Goal: Task Accomplishment & Management: Complete application form

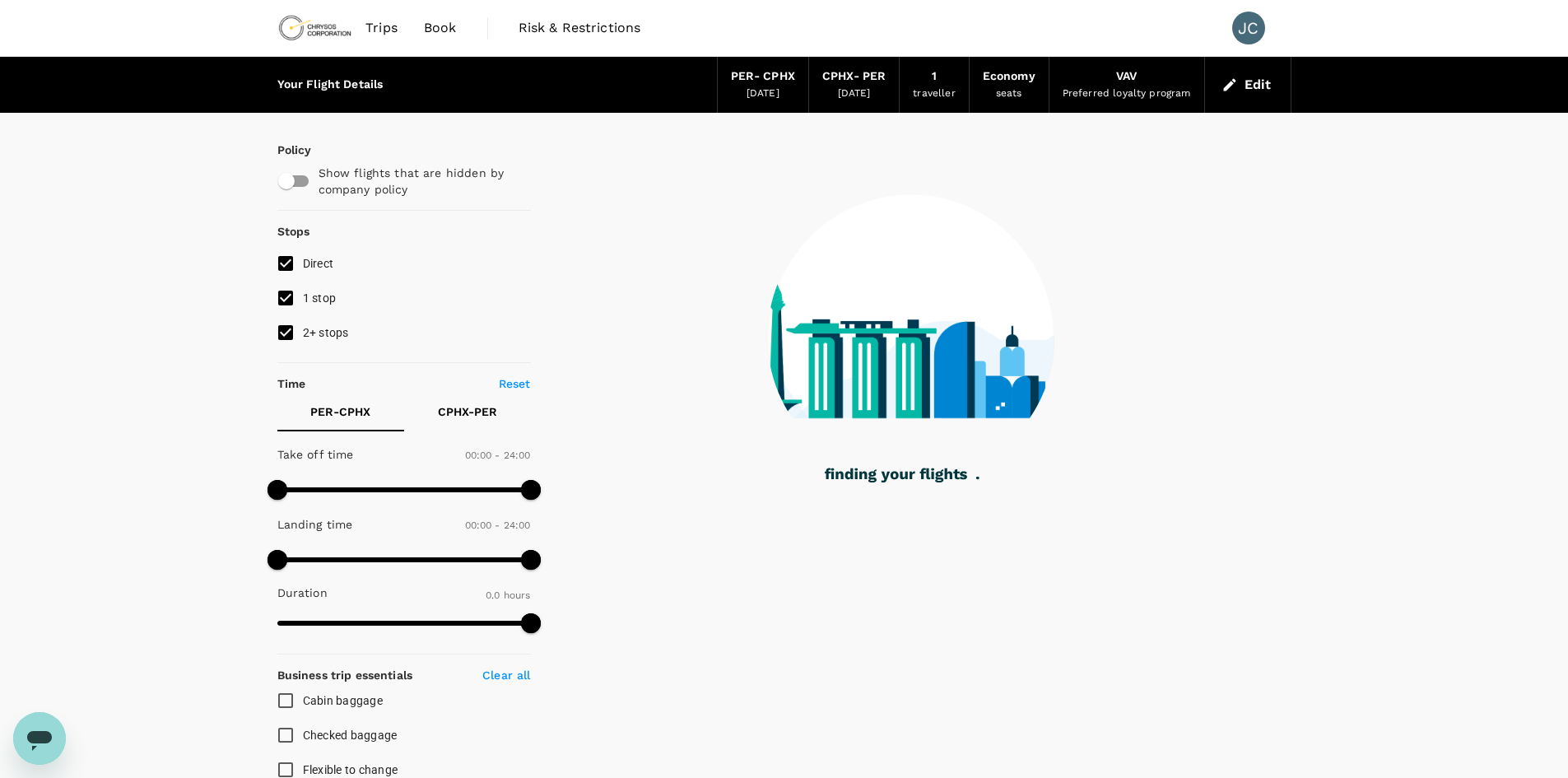
click at [762, 87] on div "[DATE]" at bounding box center [763, 93] width 33 height 16
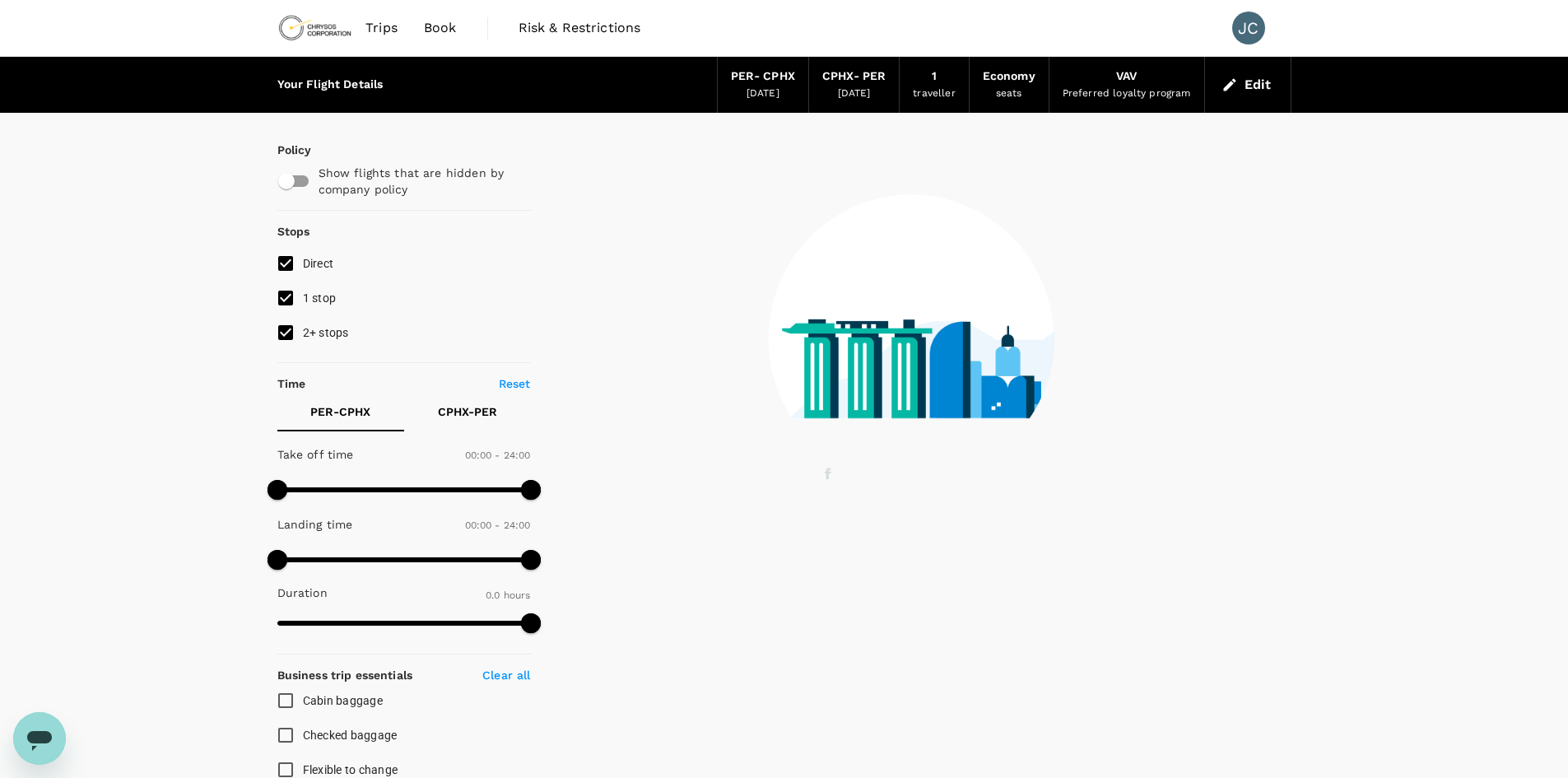
click at [1250, 92] on button "Edit" at bounding box center [1248, 84] width 59 height 26
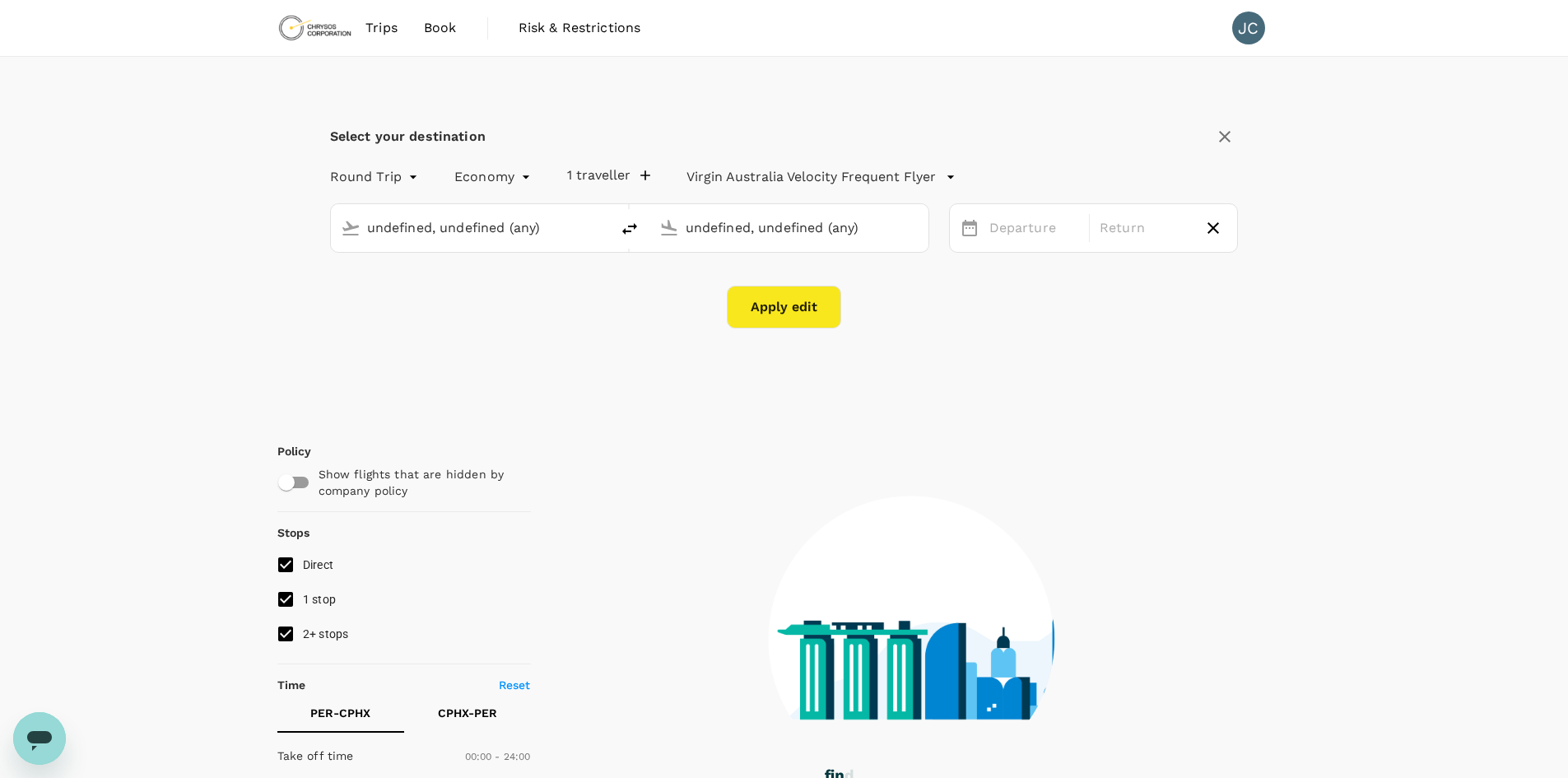
type input "[GEOGRAPHIC_DATA] ([GEOGRAPHIC_DATA])"
type input "[GEOGRAPHIC_DATA], [GEOGRAPHIC_DATA] (any)"
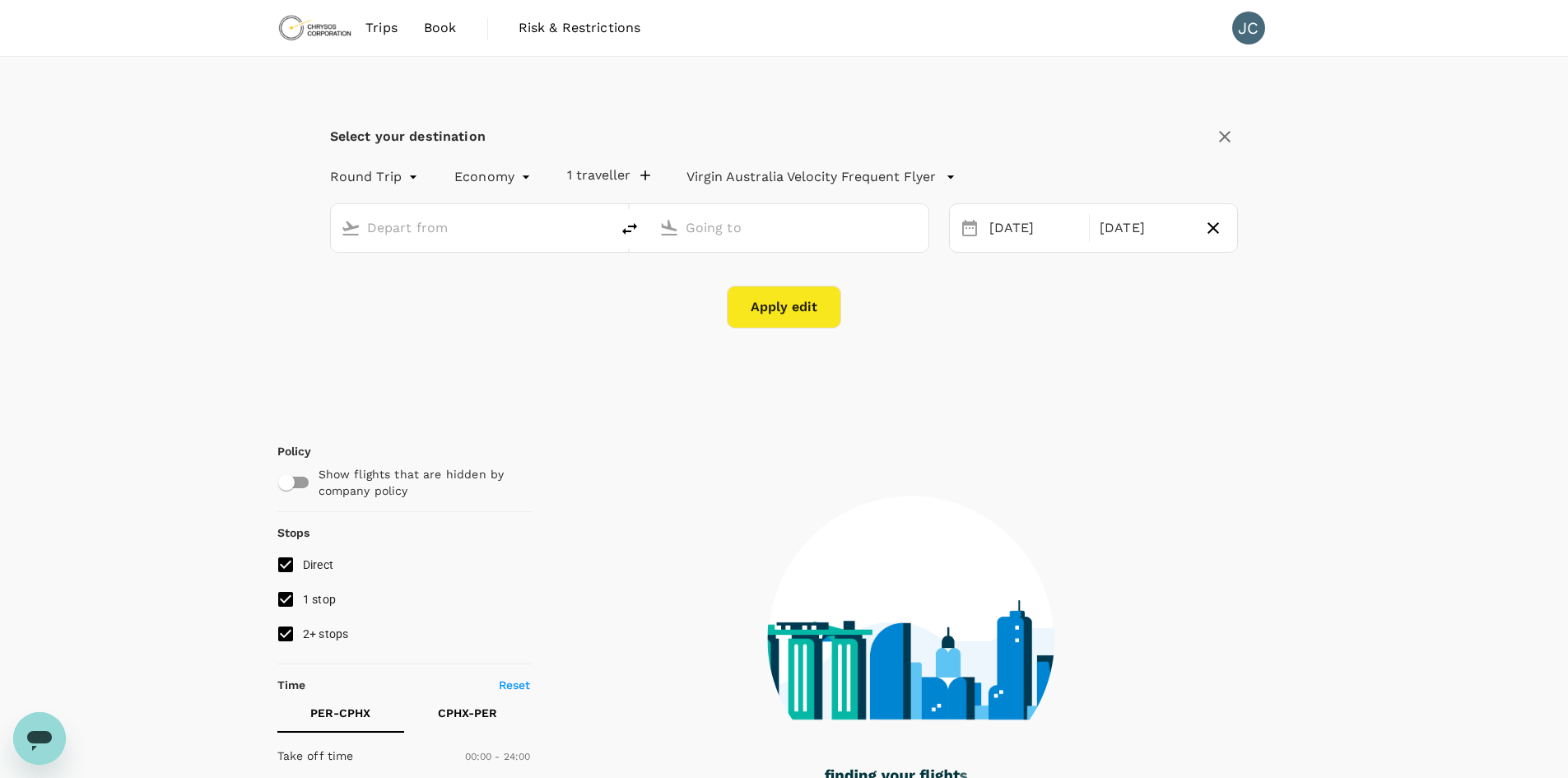
type input "[GEOGRAPHIC_DATA] ([GEOGRAPHIC_DATA])"
type input "[GEOGRAPHIC_DATA], [GEOGRAPHIC_DATA] (any)"
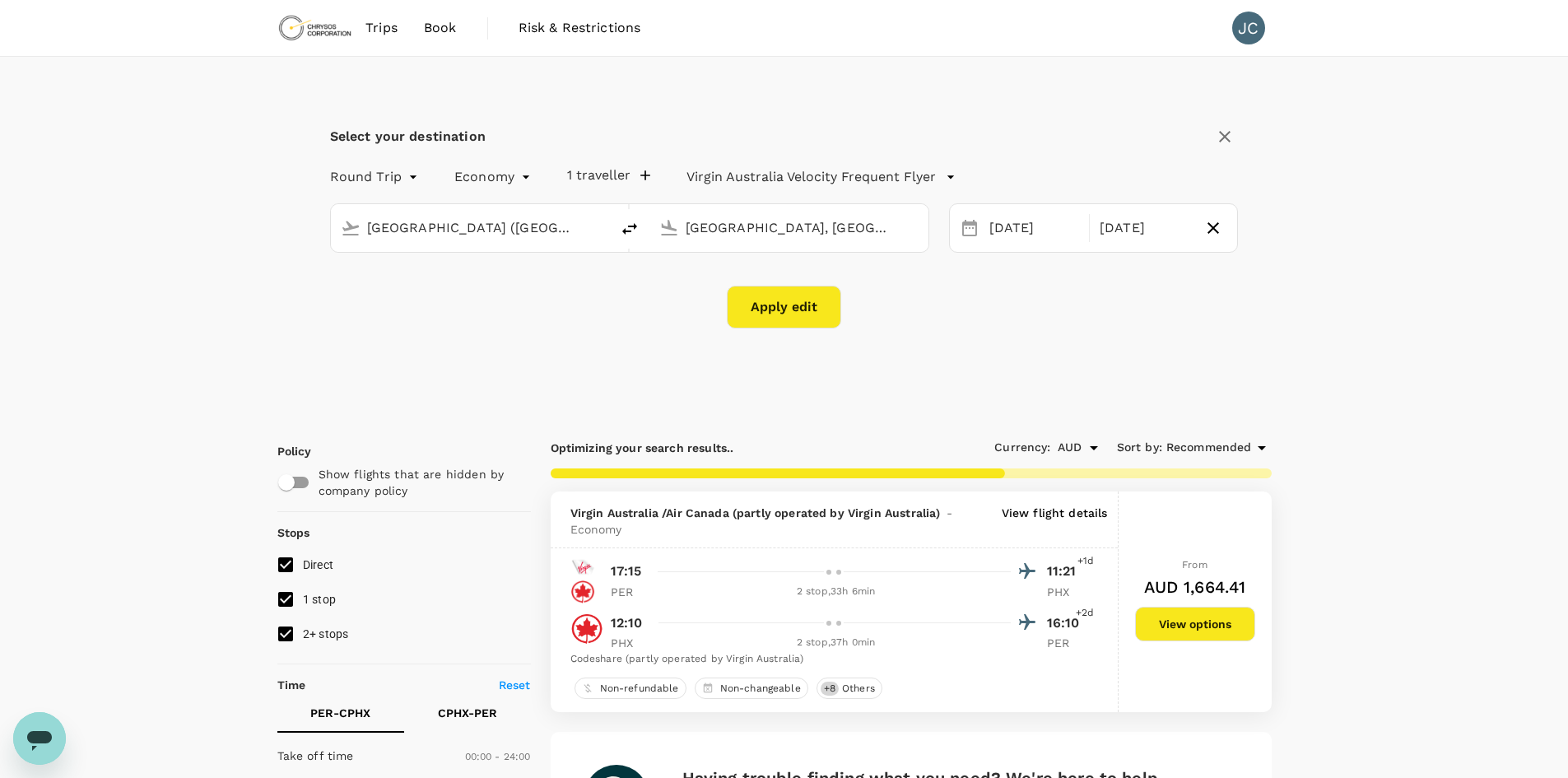
drag, startPoint x: 487, startPoint y: 236, endPoint x: 498, endPoint y: 235, distance: 11.0
click at [487, 236] on input "[GEOGRAPHIC_DATA] ([GEOGRAPHIC_DATA])" at bounding box center [471, 227] width 208 height 26
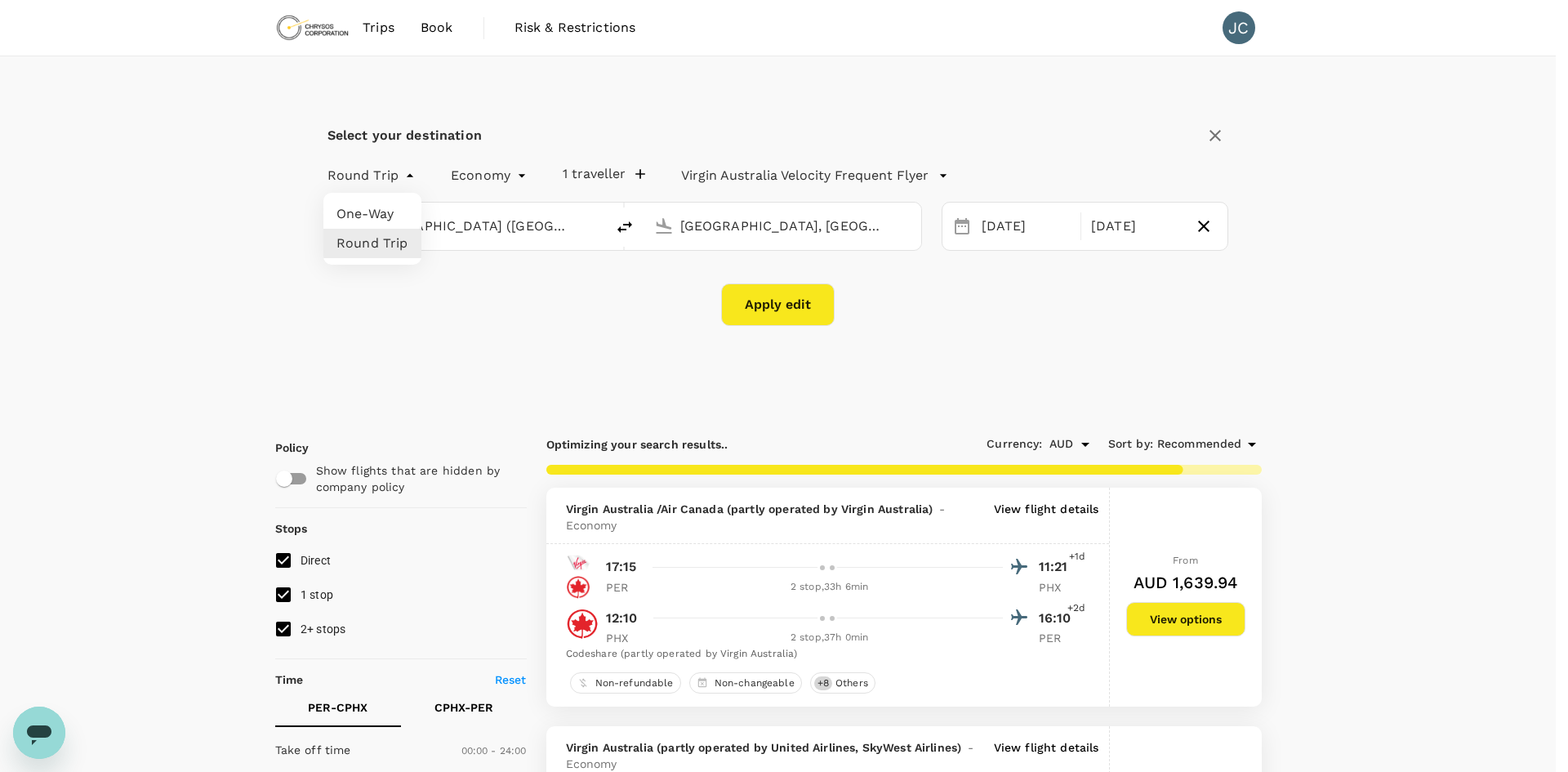
click at [392, 177] on div at bounding box center [784, 386] width 1568 height 772
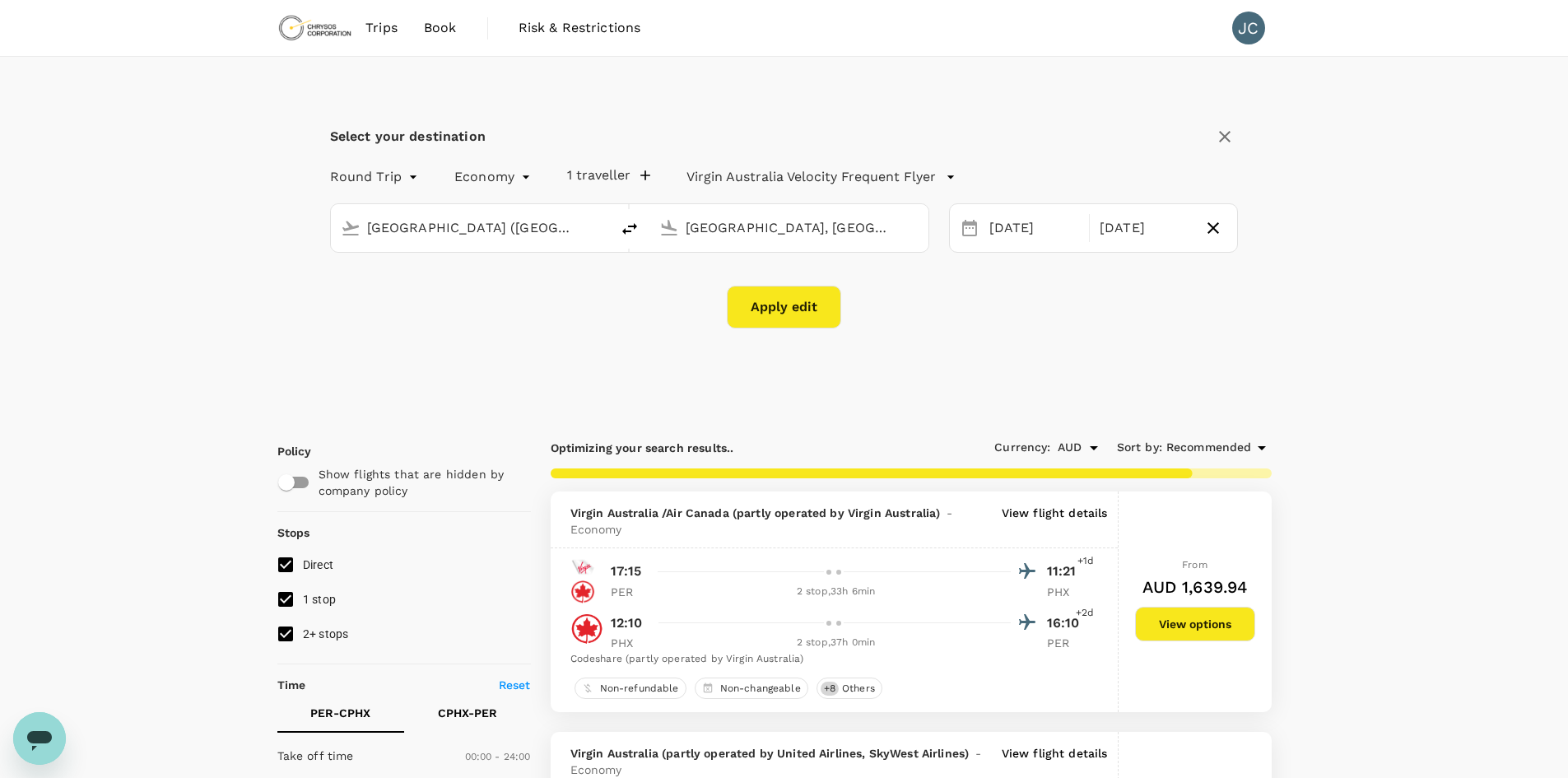
click at [442, 27] on span "Book" at bounding box center [440, 28] width 33 height 20
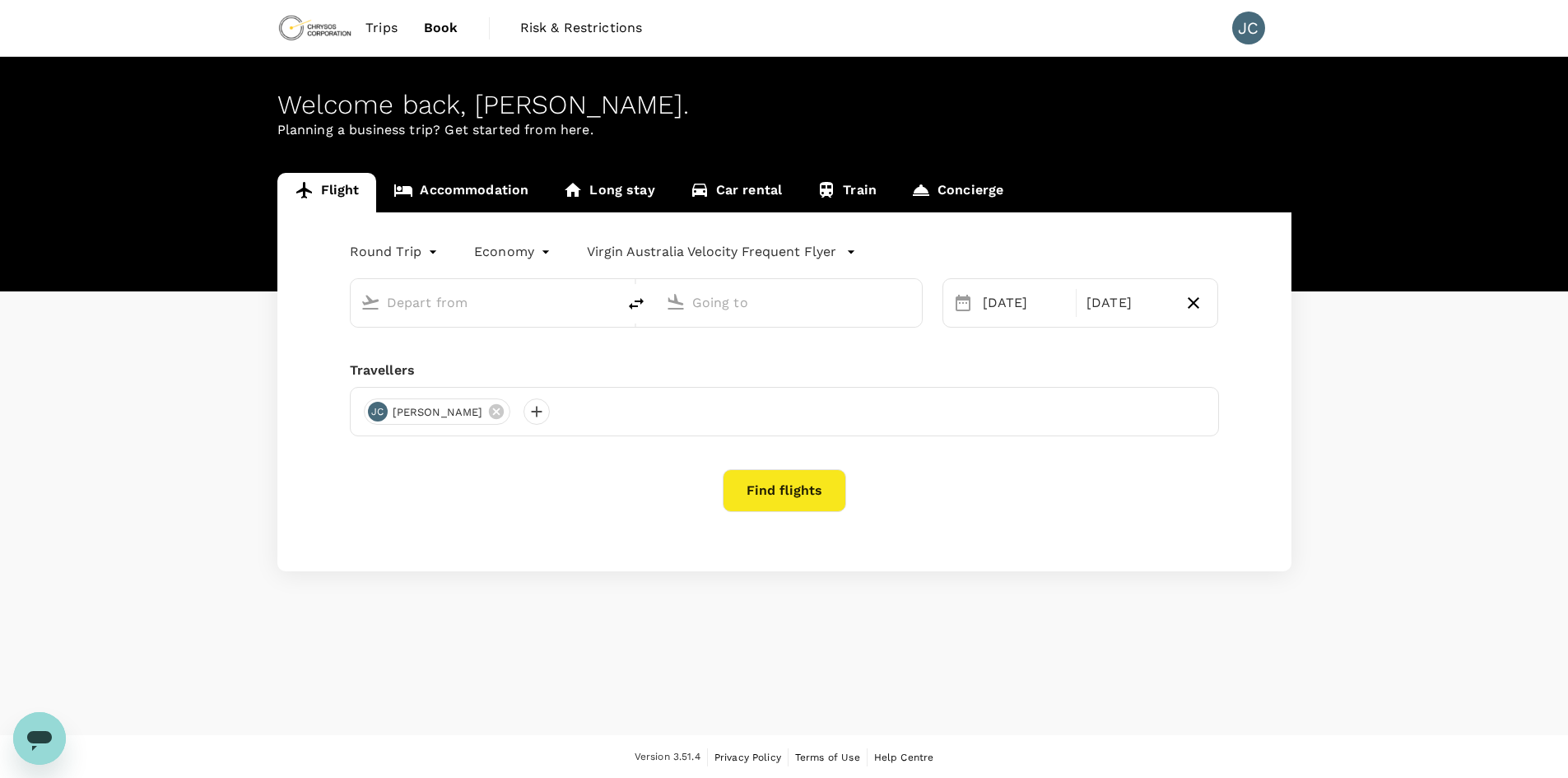
type input "[GEOGRAPHIC_DATA] ([GEOGRAPHIC_DATA])"
type input "[GEOGRAPHIC_DATA], [GEOGRAPHIC_DATA] (any)"
type input "[GEOGRAPHIC_DATA] ([GEOGRAPHIC_DATA])"
type input "[GEOGRAPHIC_DATA], [GEOGRAPHIC_DATA] (any)"
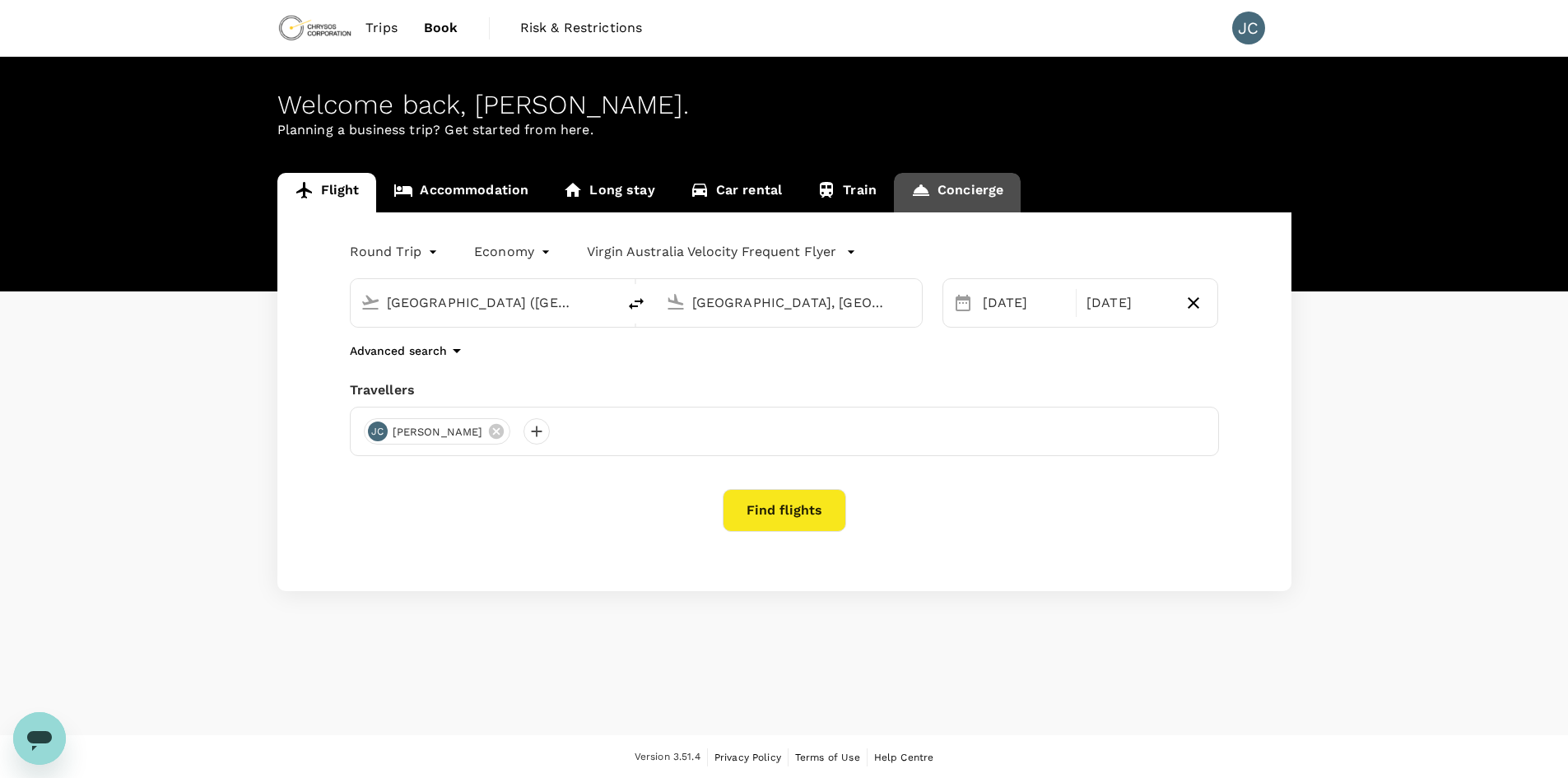
click at [968, 188] on link "Concierge" at bounding box center [957, 192] width 127 height 39
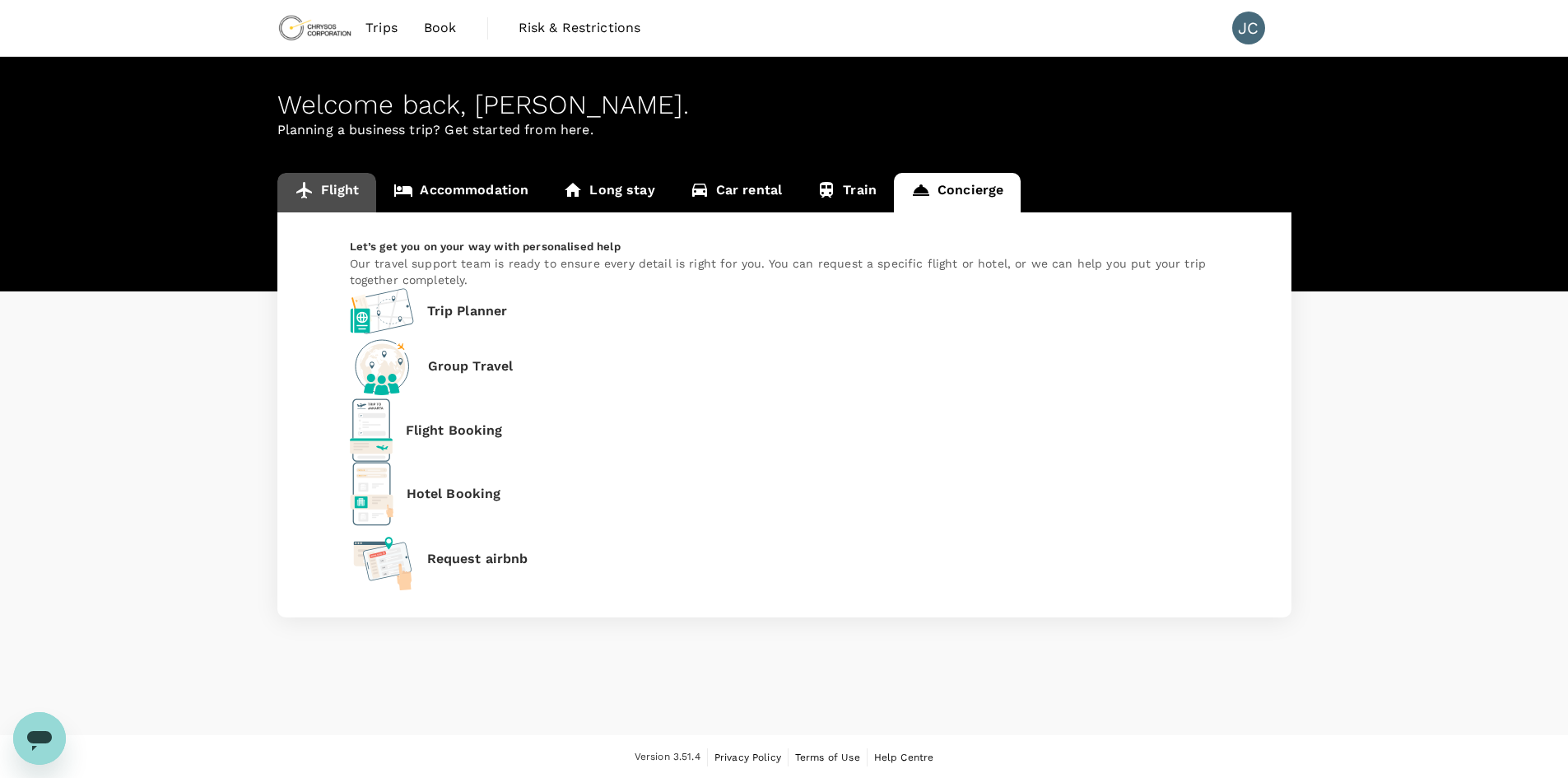
click at [337, 182] on link "Flight" at bounding box center [327, 192] width 100 height 39
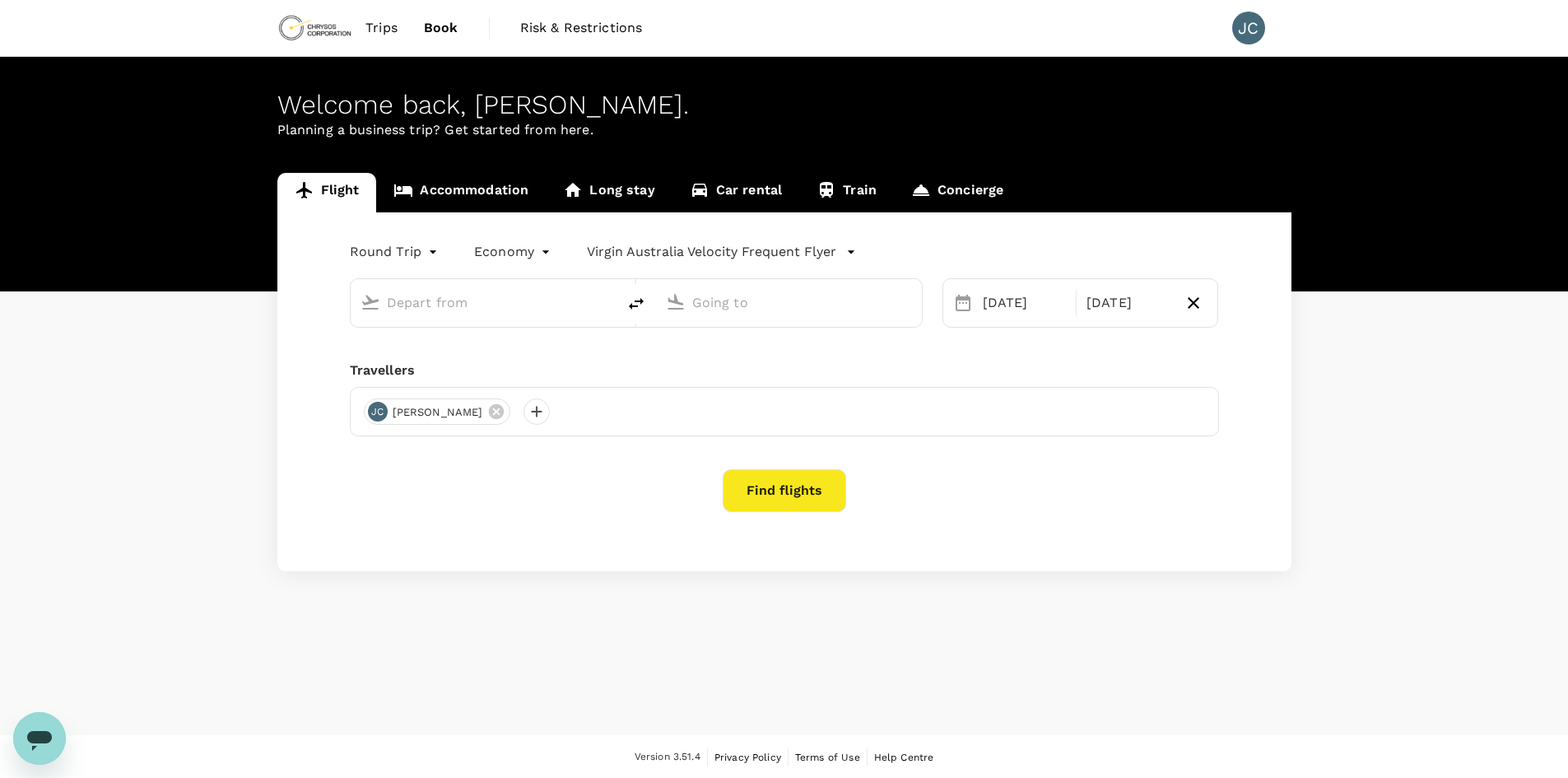
type input "[GEOGRAPHIC_DATA] ([GEOGRAPHIC_DATA])"
type input "[GEOGRAPHIC_DATA], [GEOGRAPHIC_DATA] (any)"
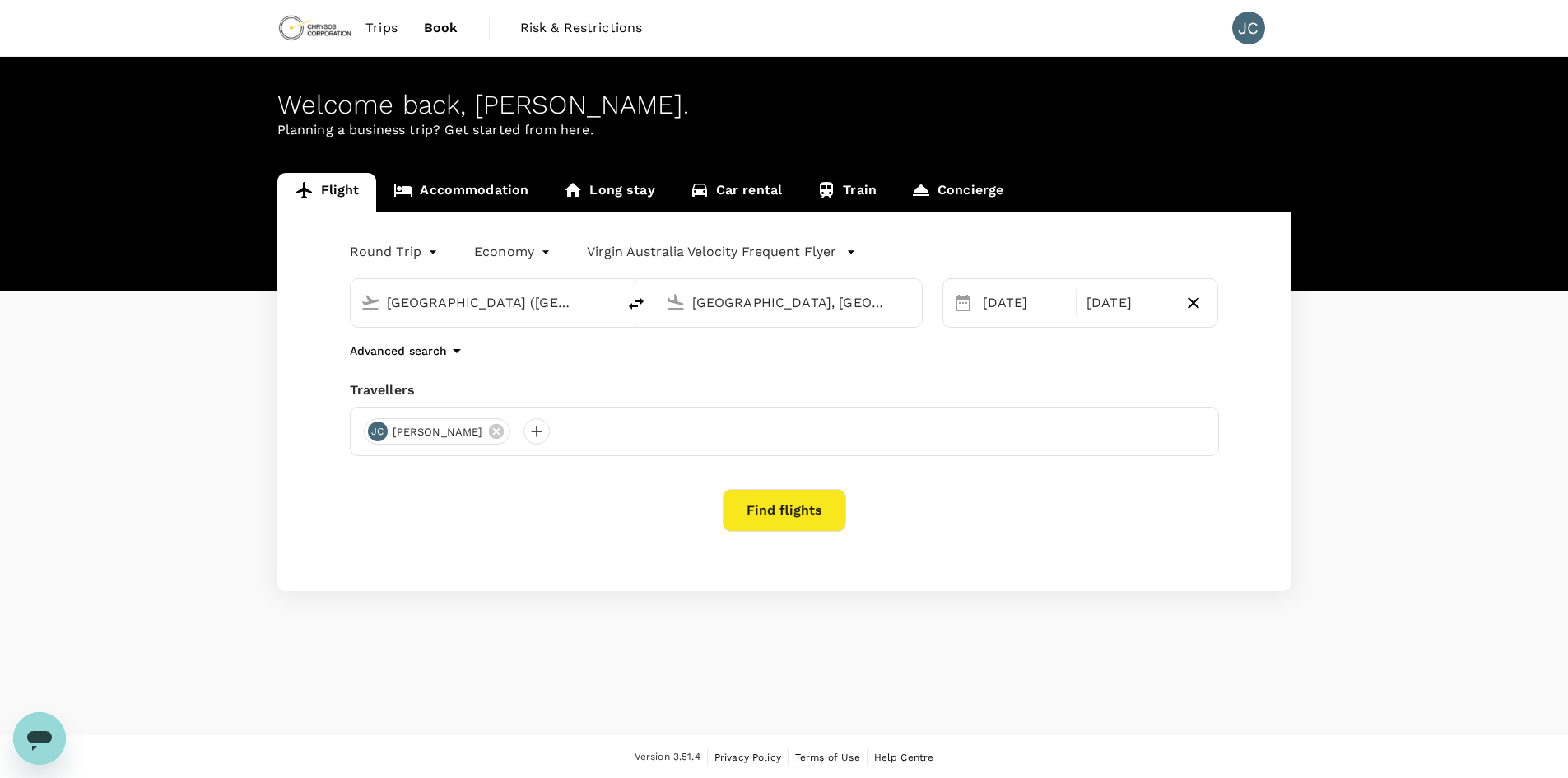
click at [971, 196] on link "Concierge" at bounding box center [957, 192] width 127 height 39
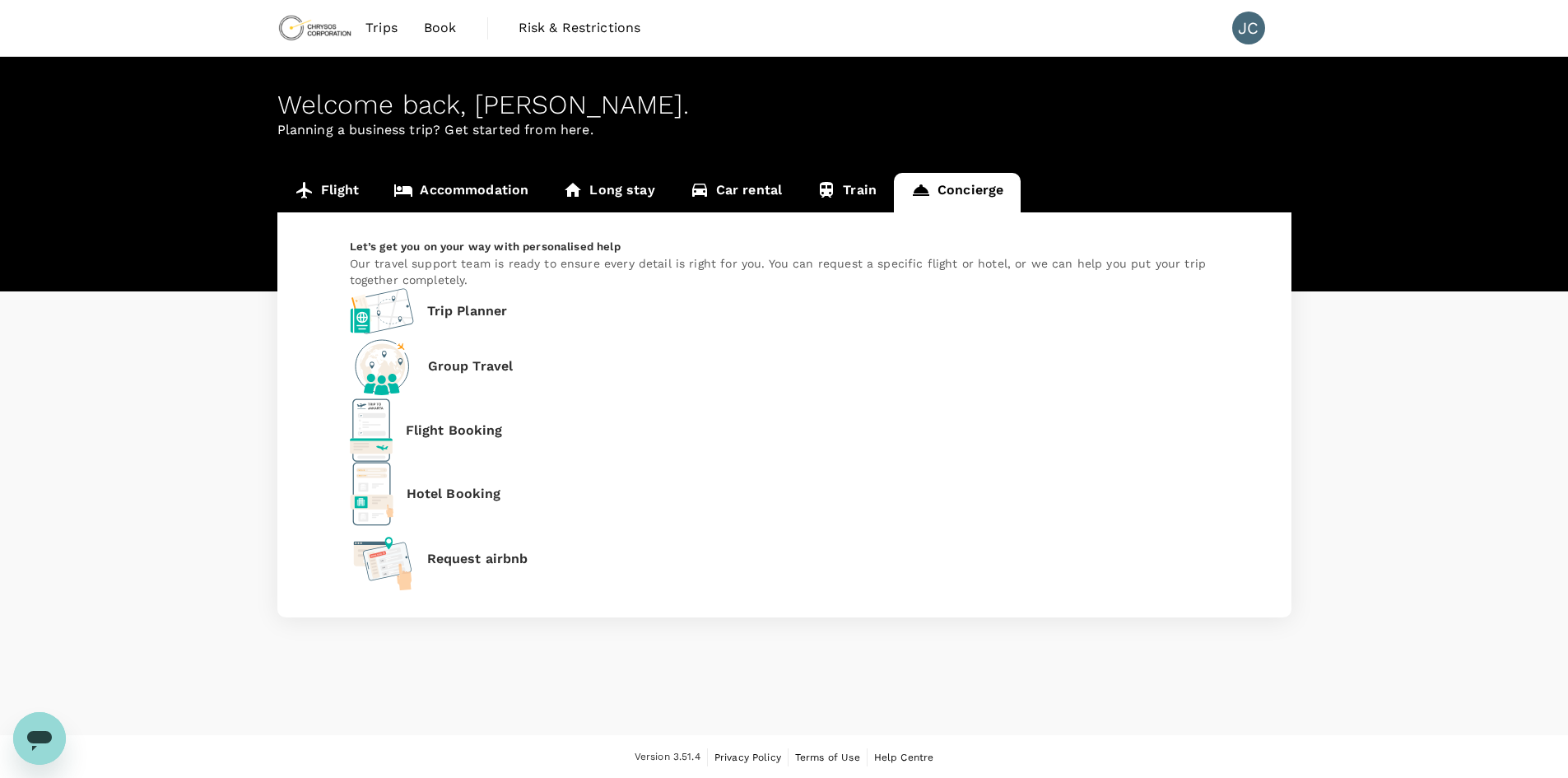
click at [468, 321] on p "Trip Planner" at bounding box center [468, 310] width 81 height 20
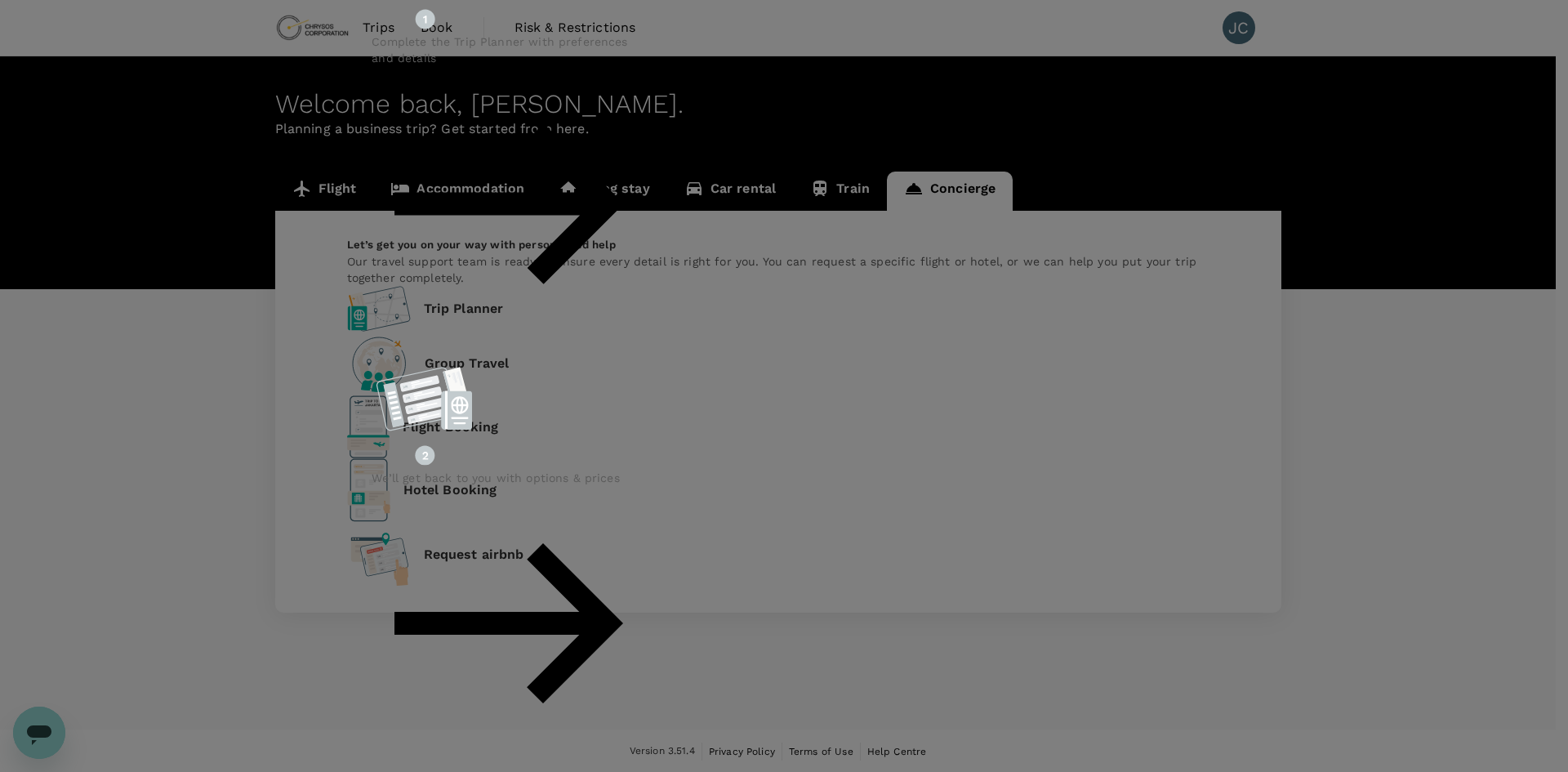
click at [558, 319] on div "Complete the Trip Planner with preferences and details We’ll get back to you wi…" at bounding box center [784, 415] width 823 height 1012
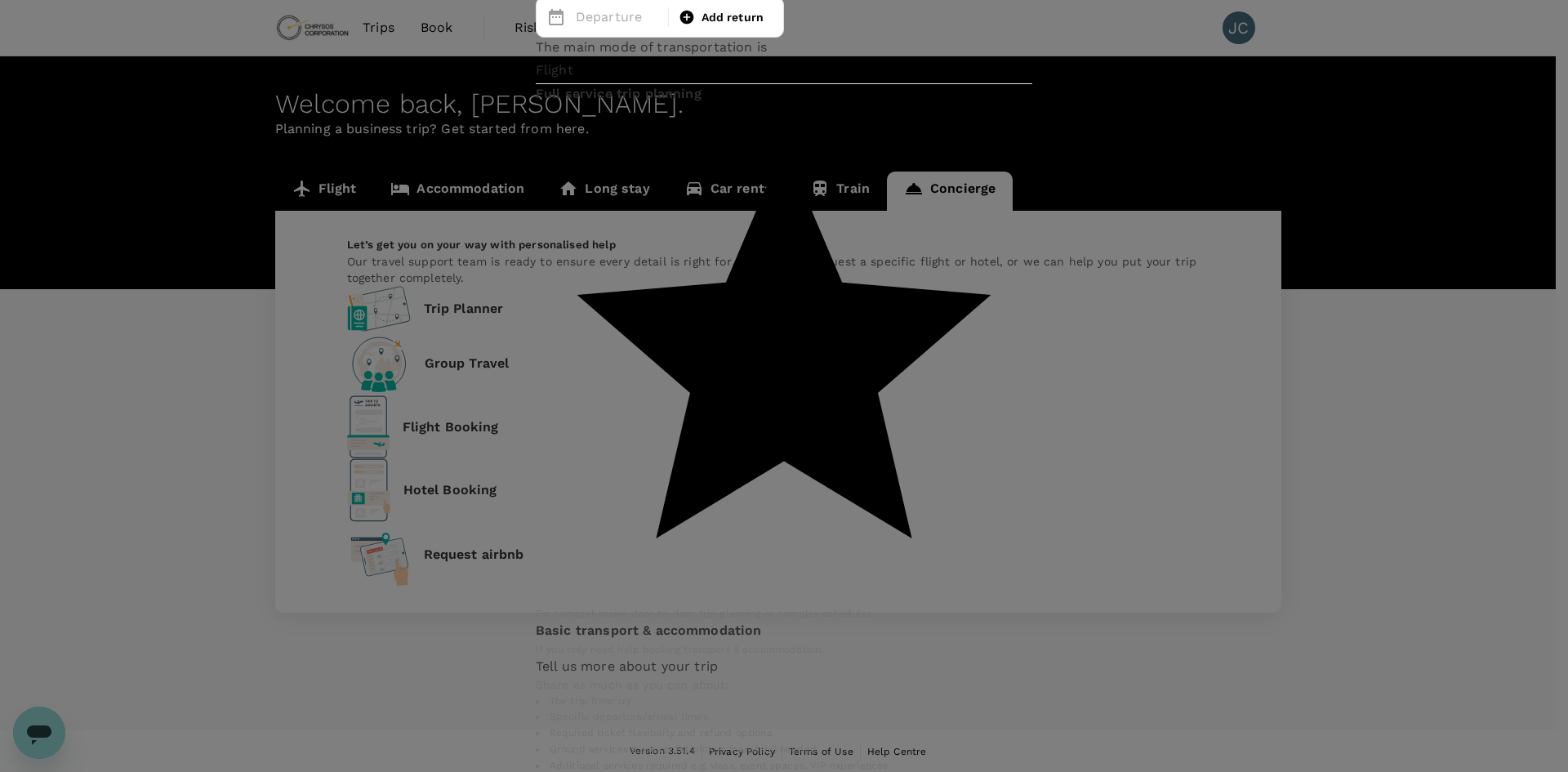
type input "[GEOGRAPHIC_DATA]"
type input "Phoenix"
click at [679, 25] on icon at bounding box center [686, 17] width 14 height 14
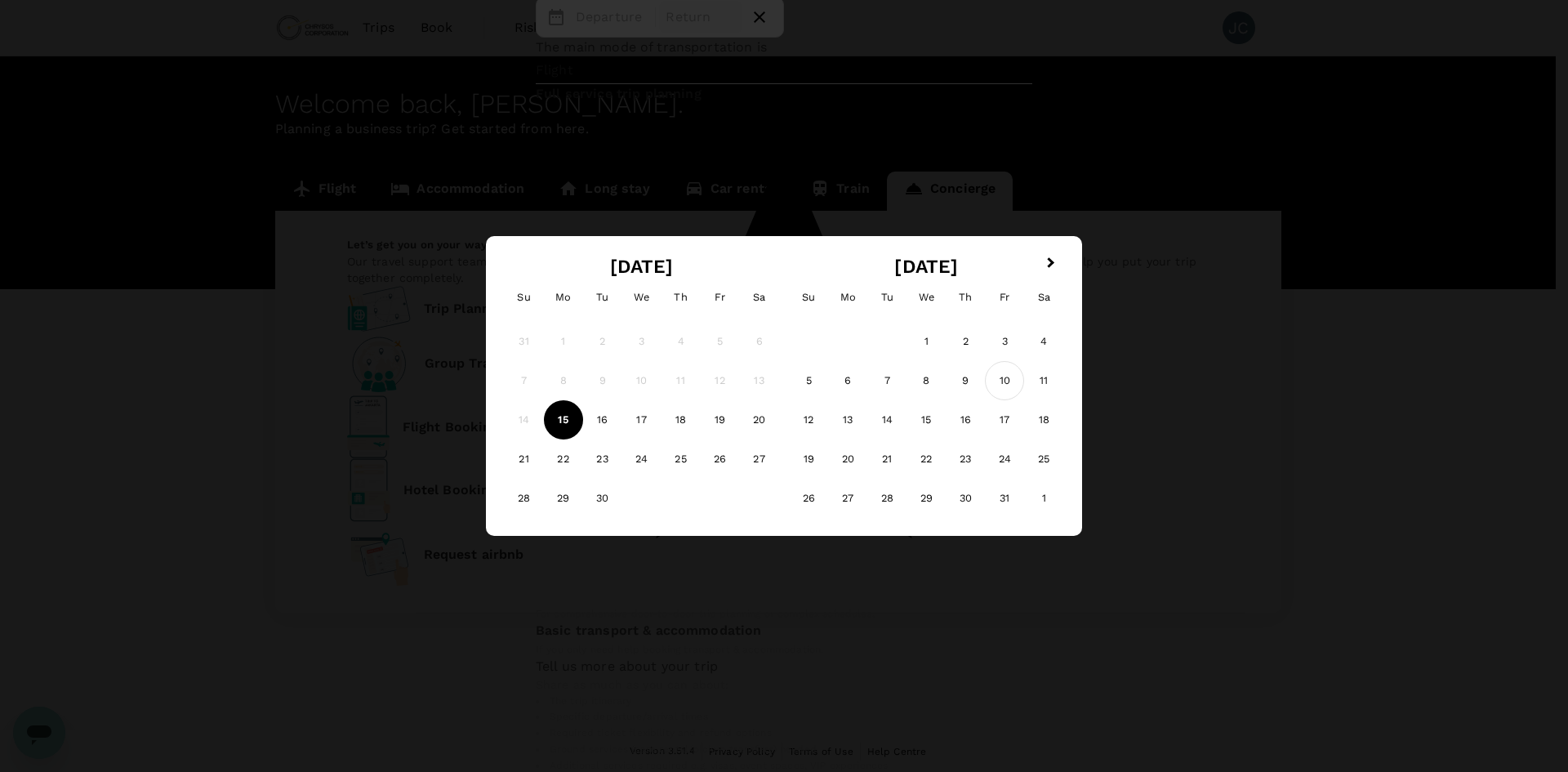
click at [1010, 385] on div "10" at bounding box center [1004, 380] width 39 height 39
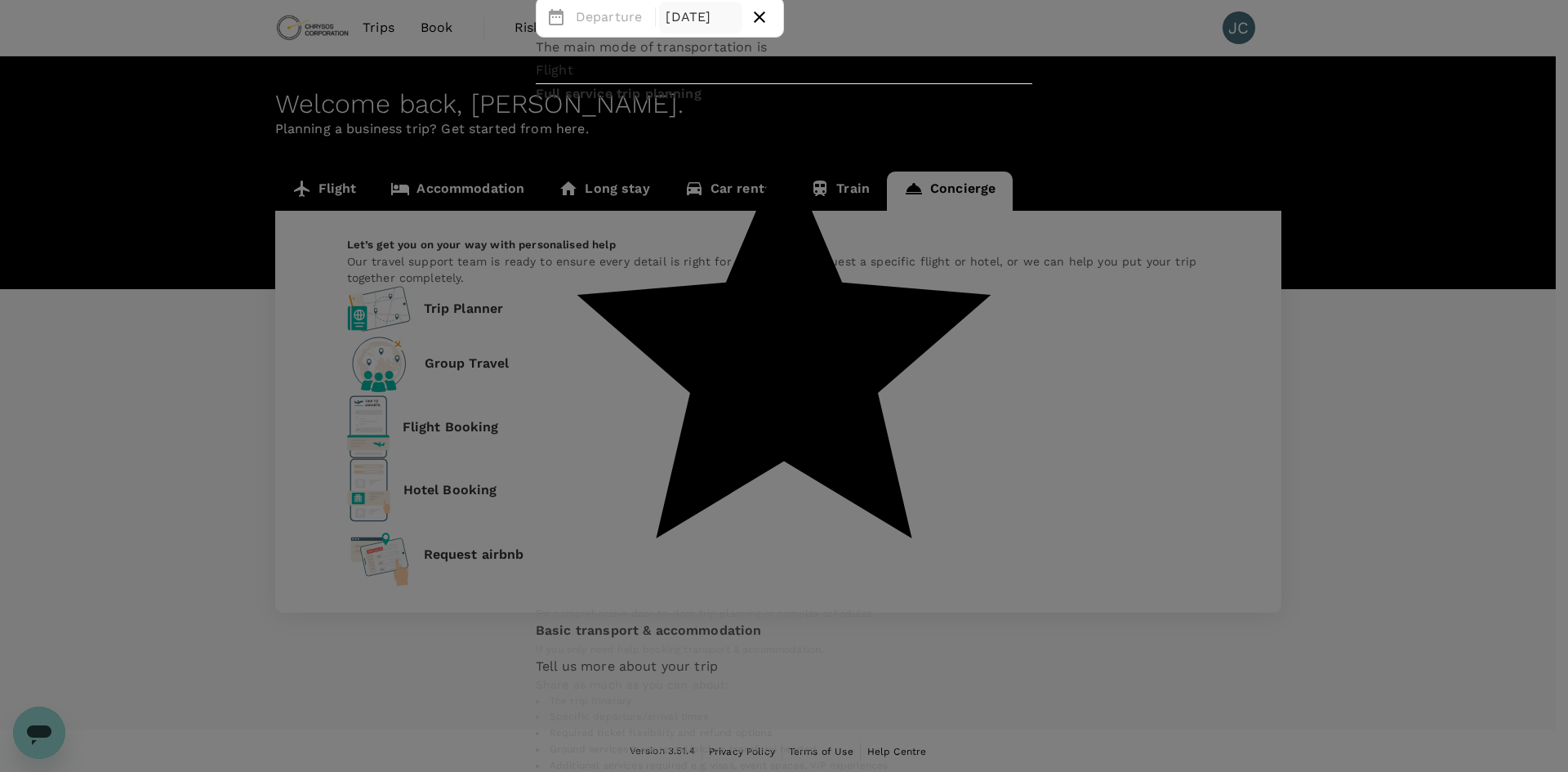
click at [640, 205] on body "Trips Book Risk & Restrictions JC Welcome back , [PERSON_NAME] . Planning a bus…" at bounding box center [784, 386] width 1568 height 773
click at [607, 309] on li "Multi City" at bounding box center [616, 303] width 98 height 29
type input "multicity"
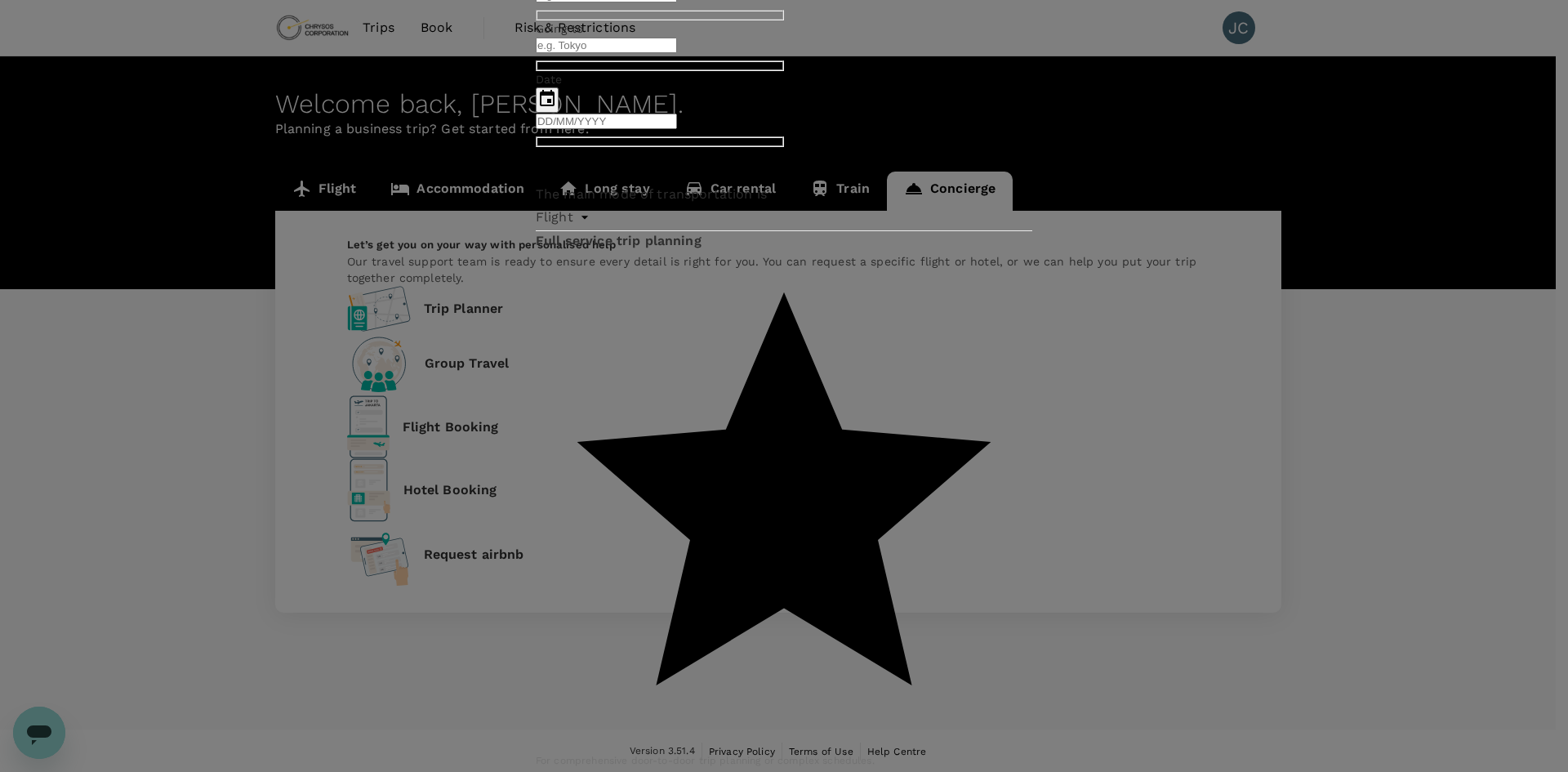
type input "DD/MM/YYYY"
click at [485, 483] on icon "Next month" at bounding box center [485, 483] width 0 height 0
click at [546, 536] on button "10" at bounding box center [537, 529] width 15 height 15
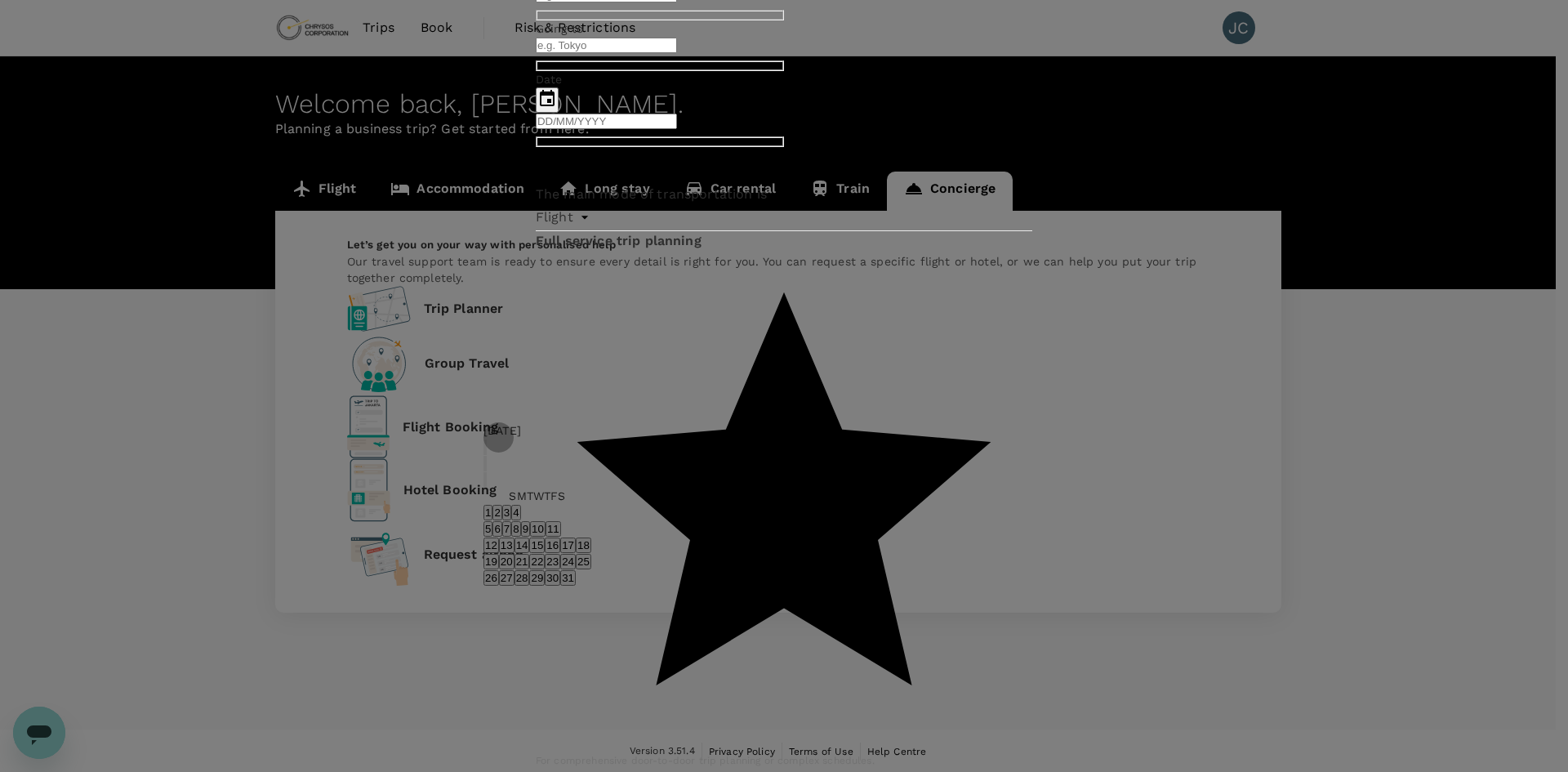
type input "[DATE]"
type input "L"
type input "r"
type input "Reno"
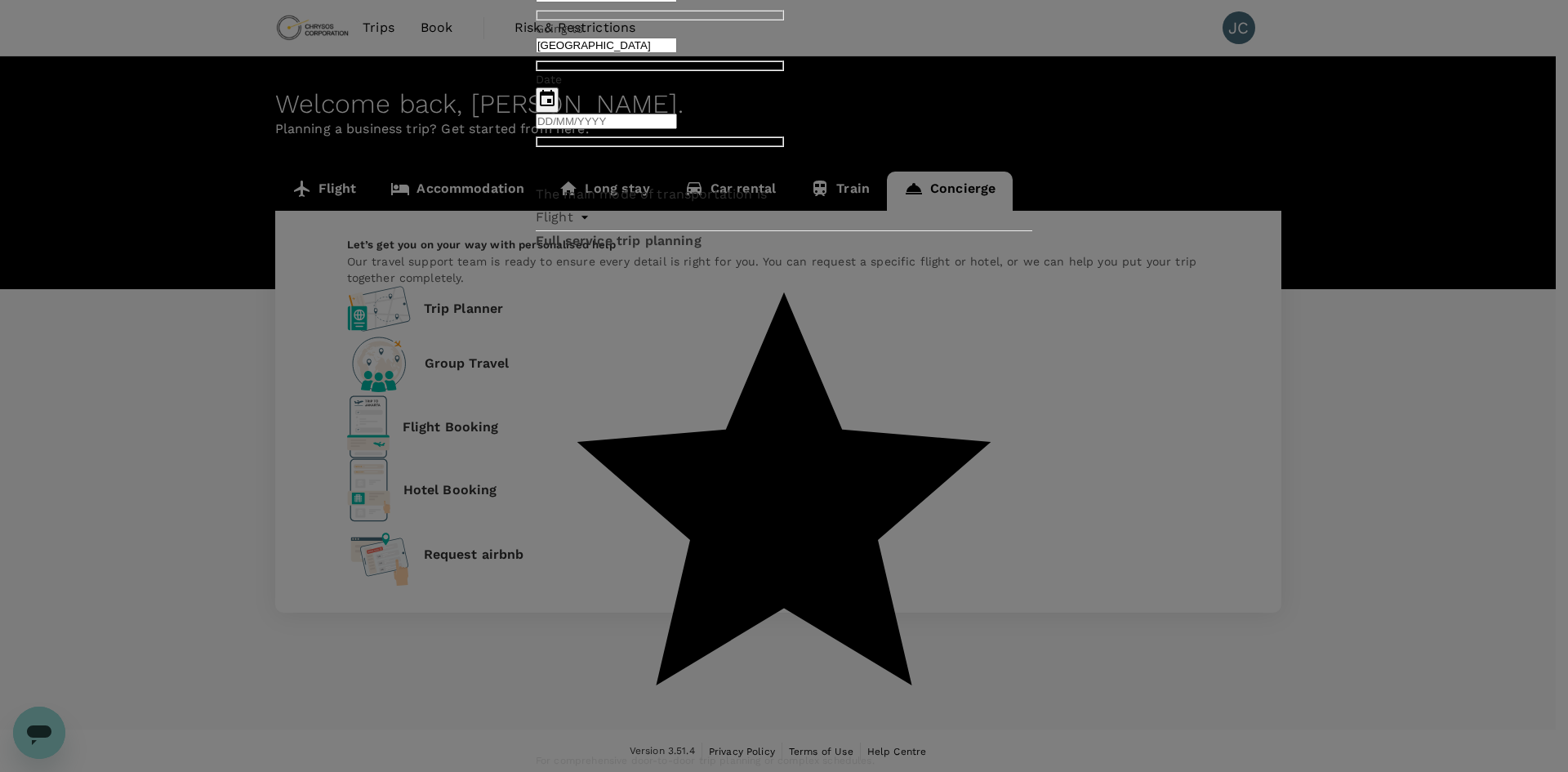
type input "[GEOGRAPHIC_DATA]"
click at [535, 113] on button "Choose date" at bounding box center [547, 100] width 23 height 26
click at [498, 499] on icon "Next month" at bounding box center [495, 504] width 6 height 10
click at [499, 564] on button "19" at bounding box center [491, 571] width 15 height 15
type input "[DATE]"
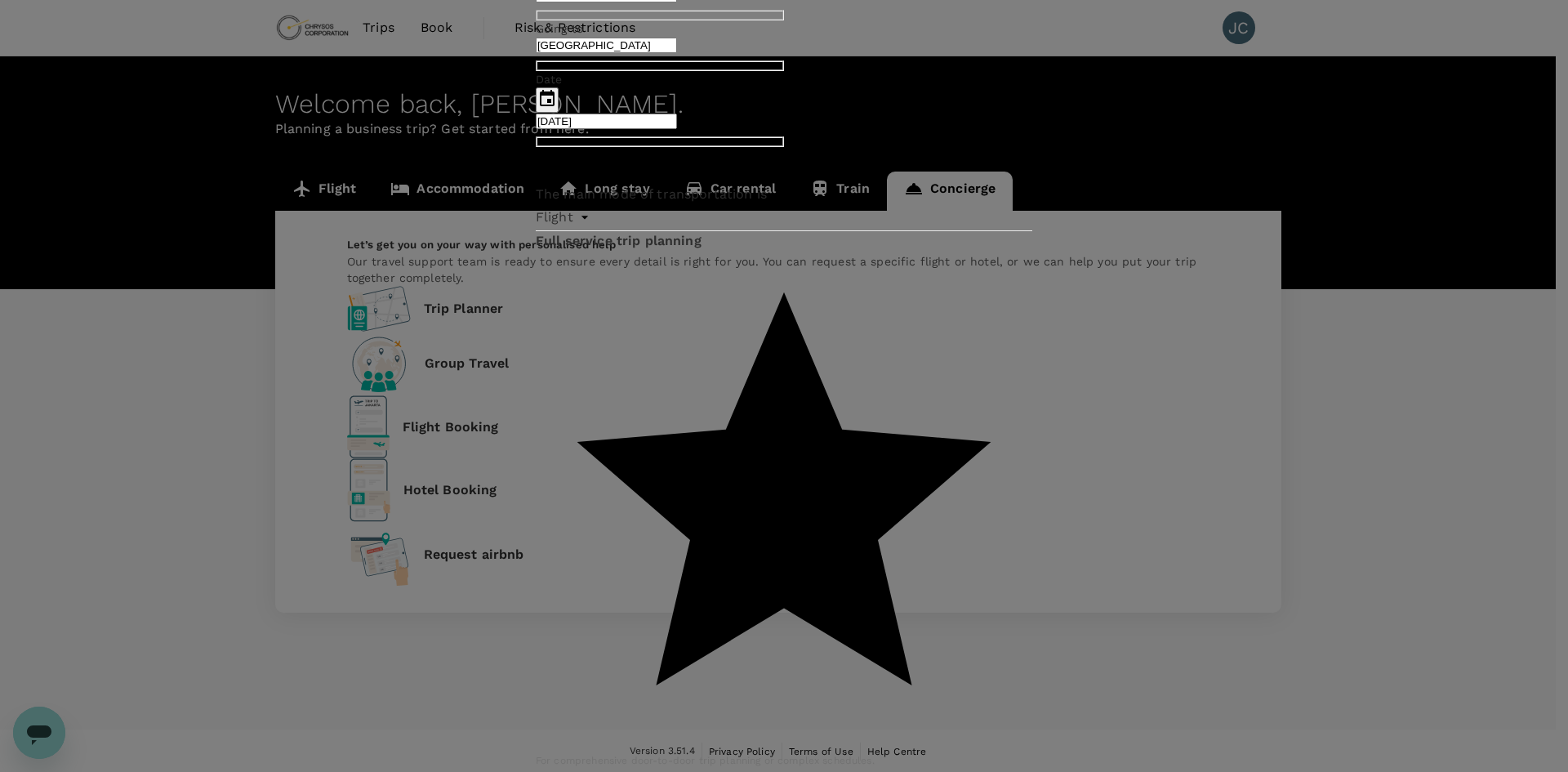
scroll to position [327, 0]
click at [581, 495] on div "Full service trip planning For comprehensive door-to-door trip planning or comp…" at bounding box center [784, 499] width 496 height 536
click at [677, 53] on input "[GEOGRAPHIC_DATA]" at bounding box center [606, 46] width 142 height 15
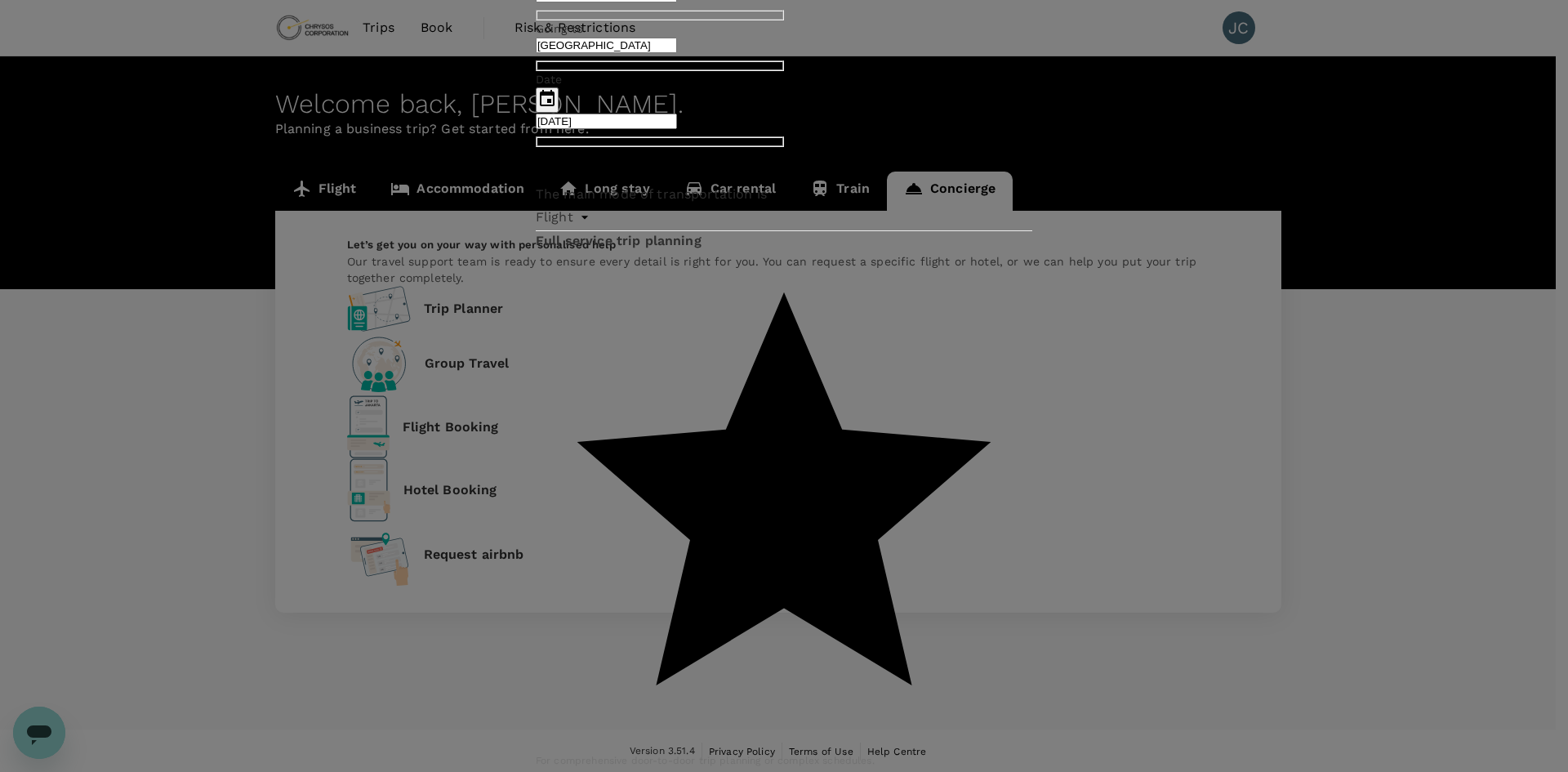
scroll to position [490, 0]
click at [803, 767] on div "Basic transport & accommodation If you only need help booking transport & accom…" at bounding box center [784, 785] width 496 height 36
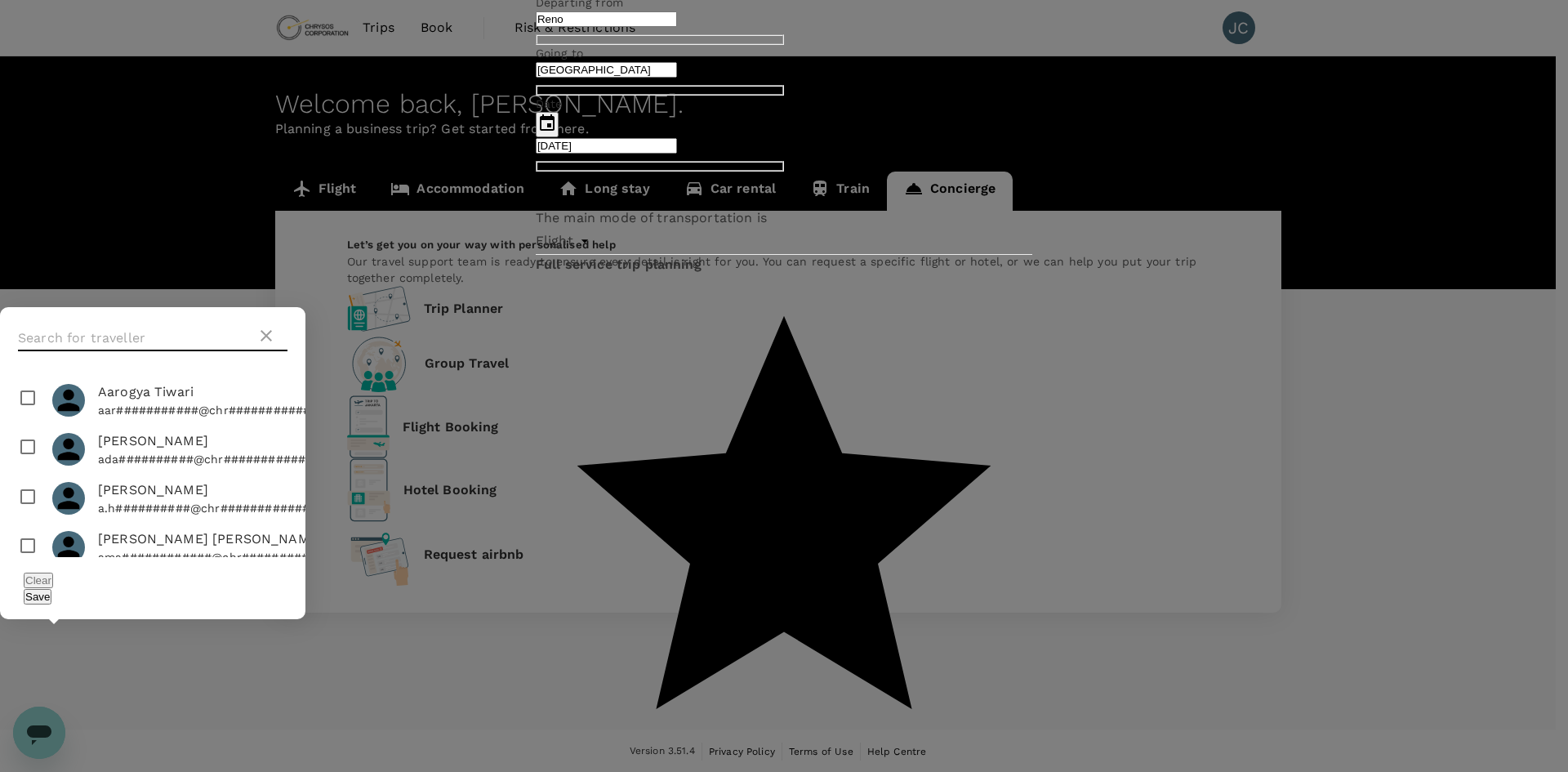
click at [257, 325] on input "text" at bounding box center [137, 338] width 239 height 26
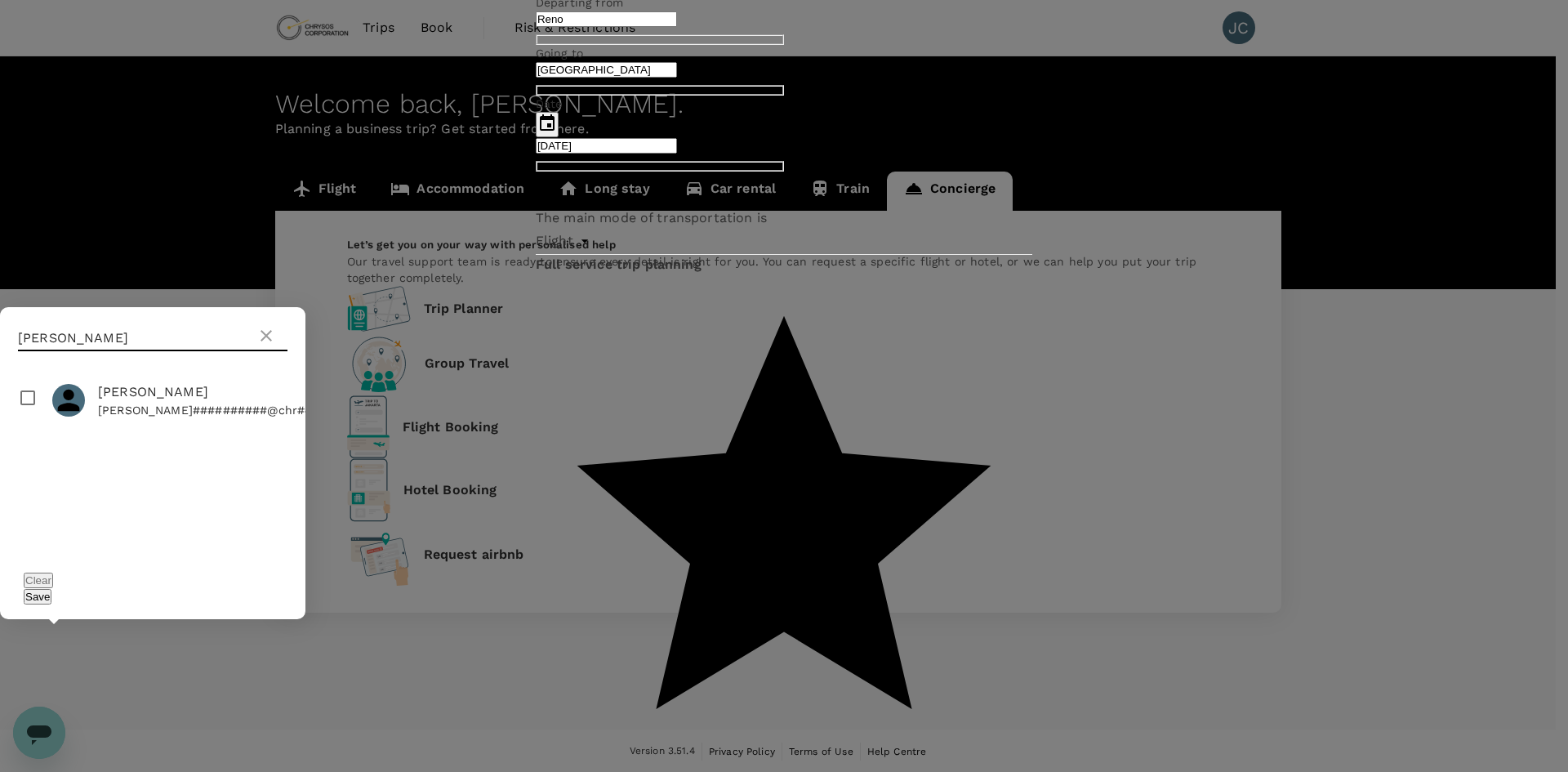
type input "[PERSON_NAME]"
click at [305, 394] on input "checkbox" at bounding box center [152, 400] width 305 height 49
checkbox input "true"
click at [51, 589] on button "Save" at bounding box center [37, 596] width 28 height 15
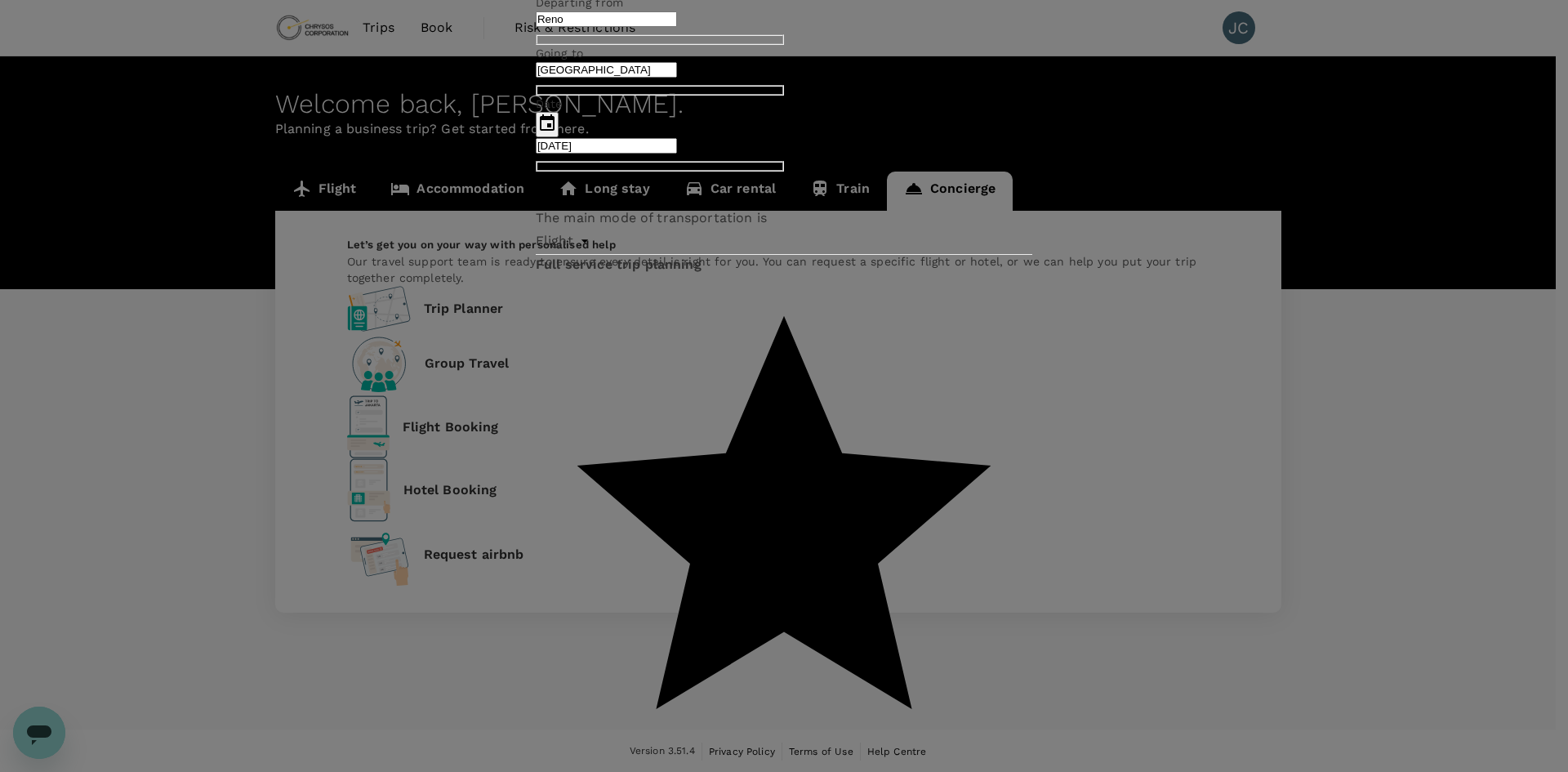
scroll to position [627, 0]
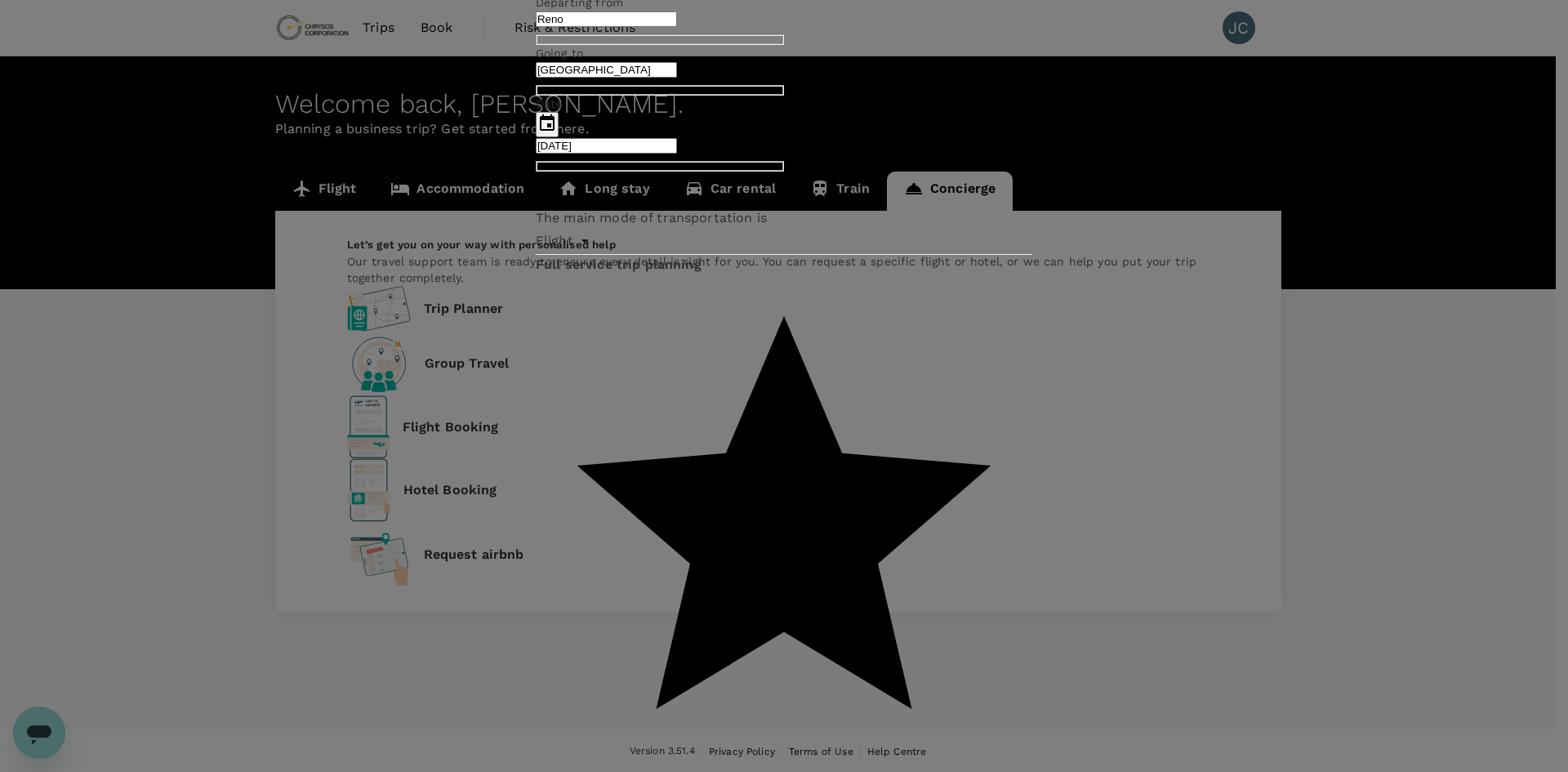
type textarea "I am travelling to PHX for a client meeting for the 14/10 and will be returning…"
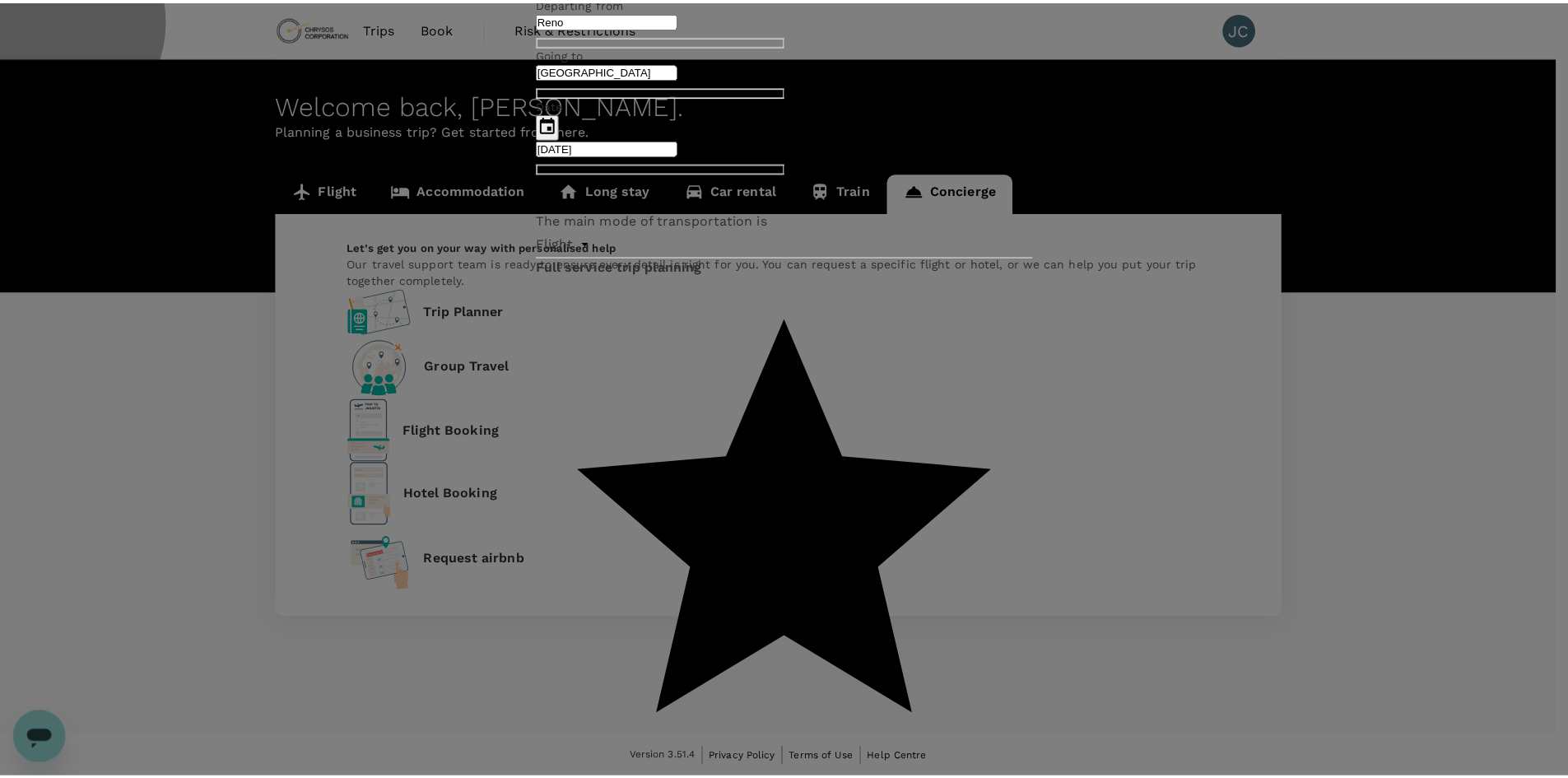
scroll to position [0, 0]
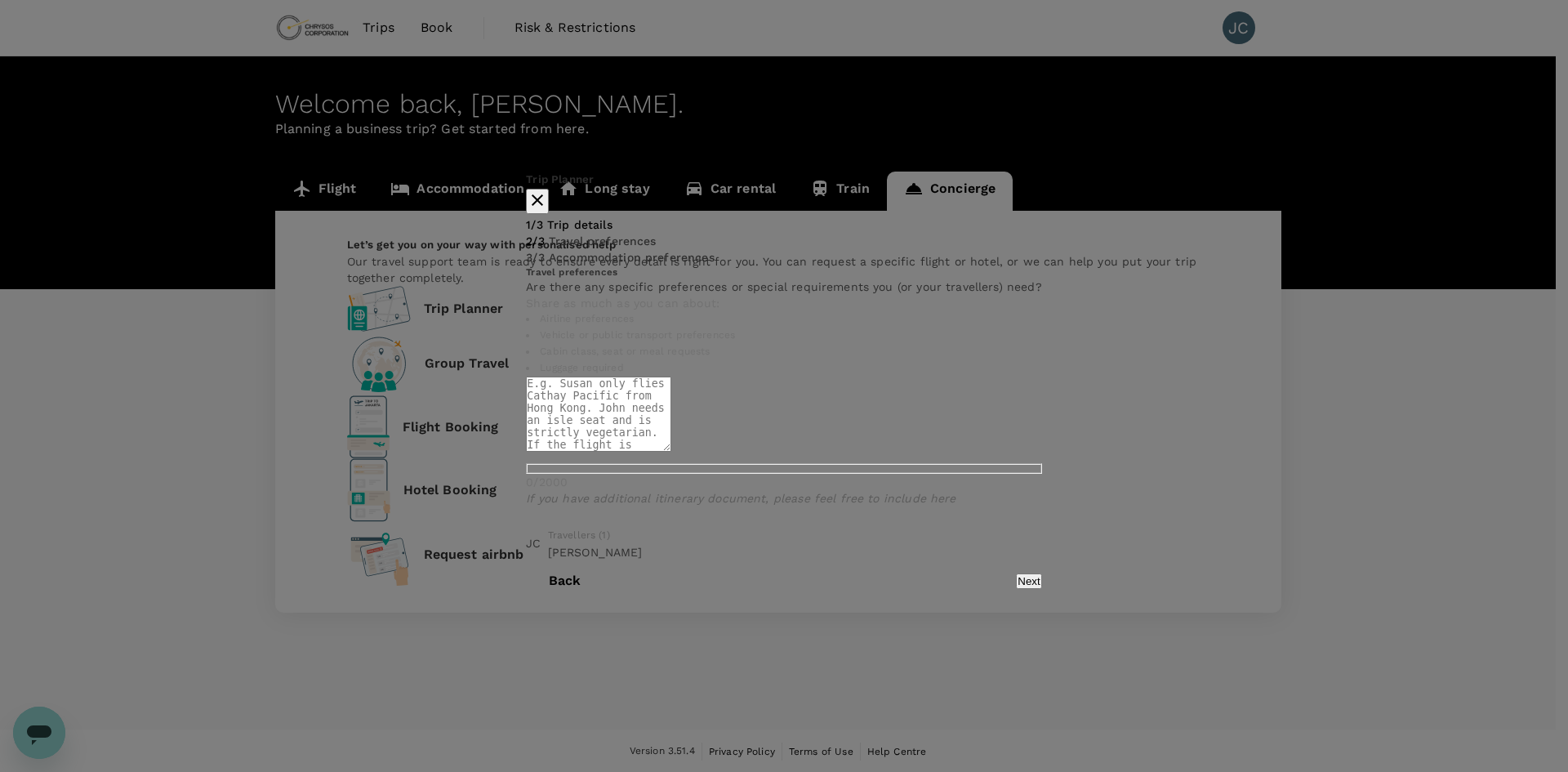
click at [543, 406] on textarea at bounding box center [598, 414] width 145 height 75
click at [671, 441] on textarea "Virgin Airlines Check both Economy and Premium" at bounding box center [598, 414] width 145 height 75
click at [601, 399] on textarea "Virgin Airlines Check both Economy and Premium" at bounding box center [598, 414] width 145 height 75
type textarea "Virgin Airlines is preferred or any affiliated Check both Economy and Premium"
click at [1016, 589] on button "Next" at bounding box center [1028, 581] width 26 height 15
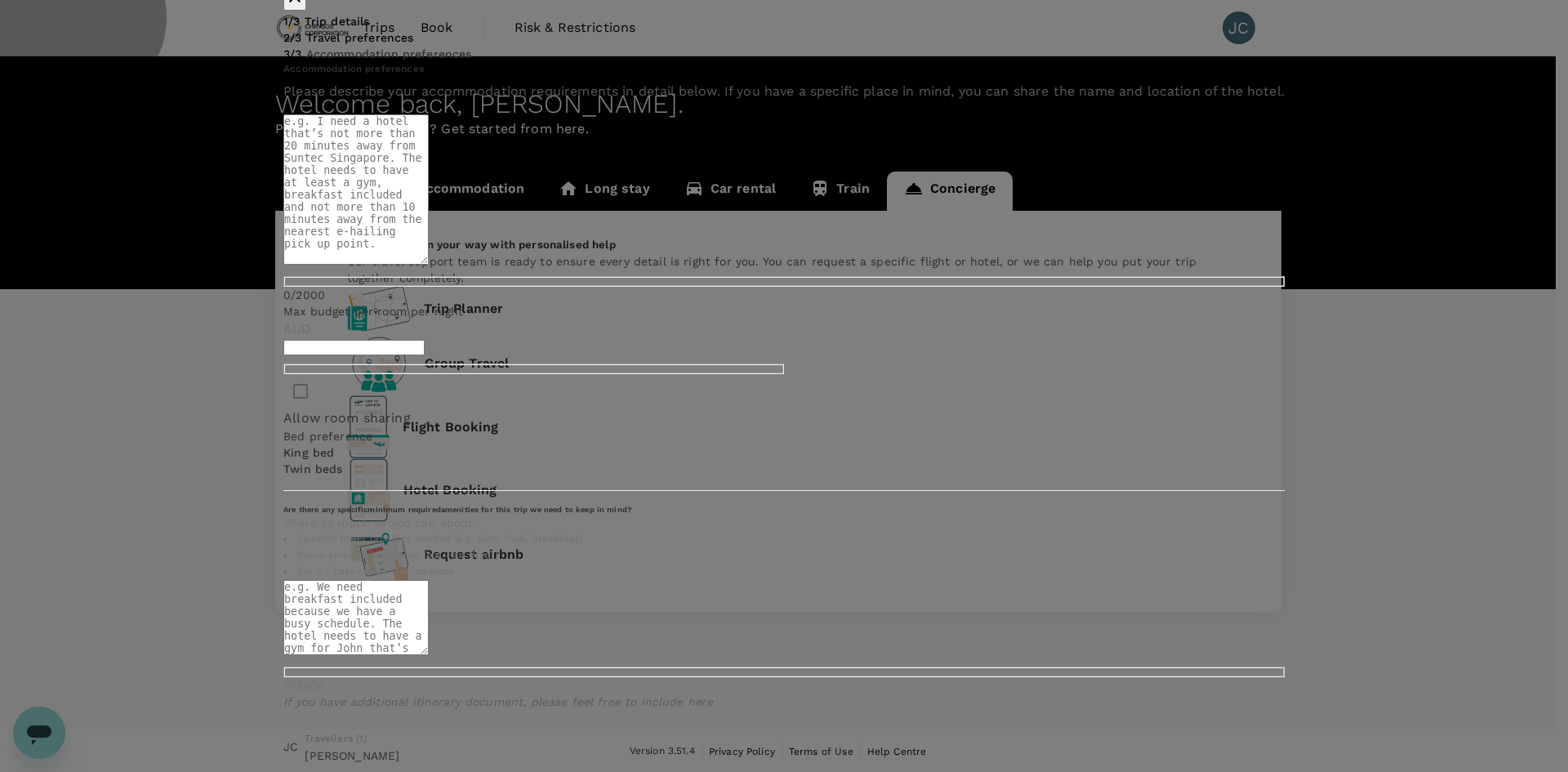
click at [1198, 771] on button "Review & Submit" at bounding box center [1241, 784] width 86 height 15
